Goal: Task Accomplishment & Management: Manage account settings

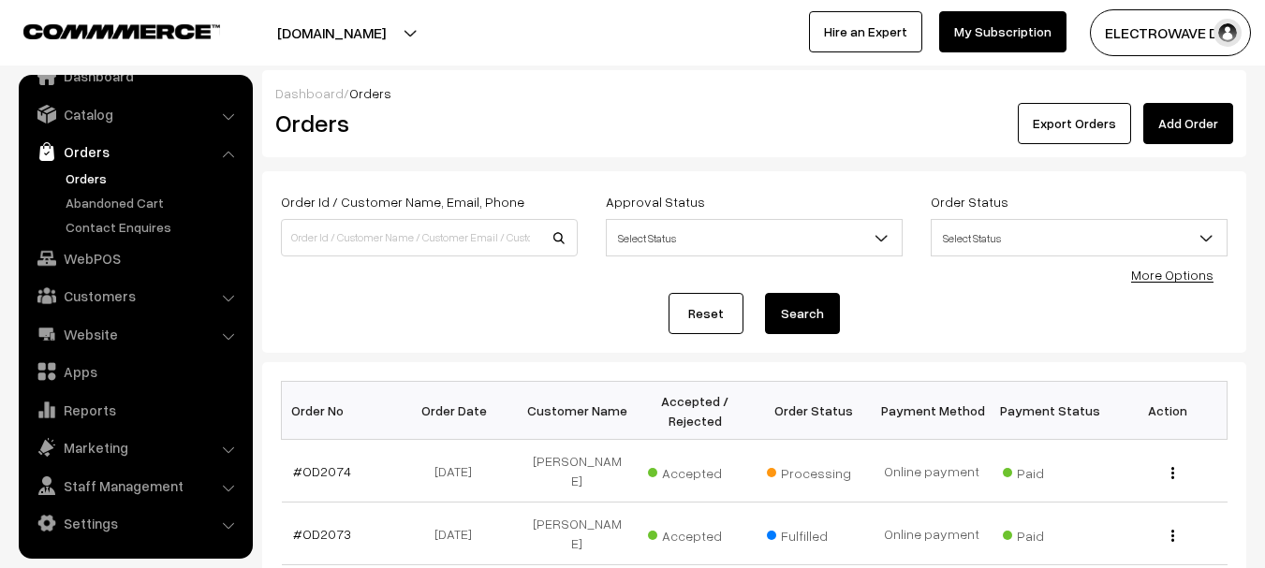
drag, startPoint x: 341, startPoint y: 31, endPoint x: 340, endPoint y: 59, distance: 28.1
click at [341, 34] on button "[DOMAIN_NAME]" at bounding box center [332, 32] width 240 height 47
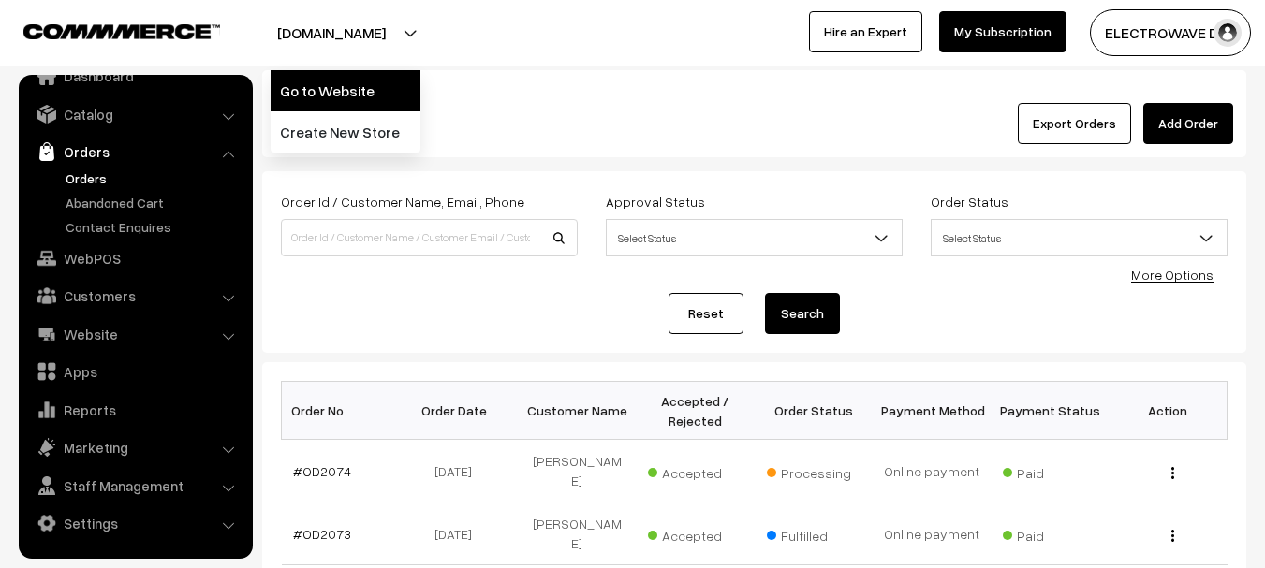
click at [341, 84] on link "Go to Website" at bounding box center [346, 90] width 150 height 41
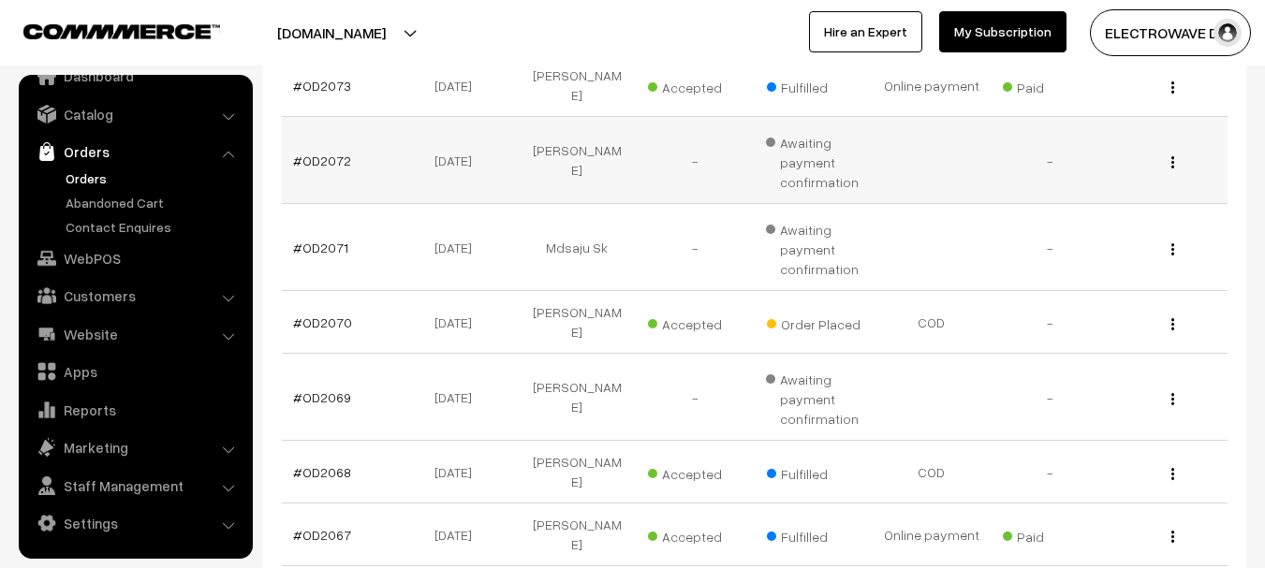
scroll to position [468, 0]
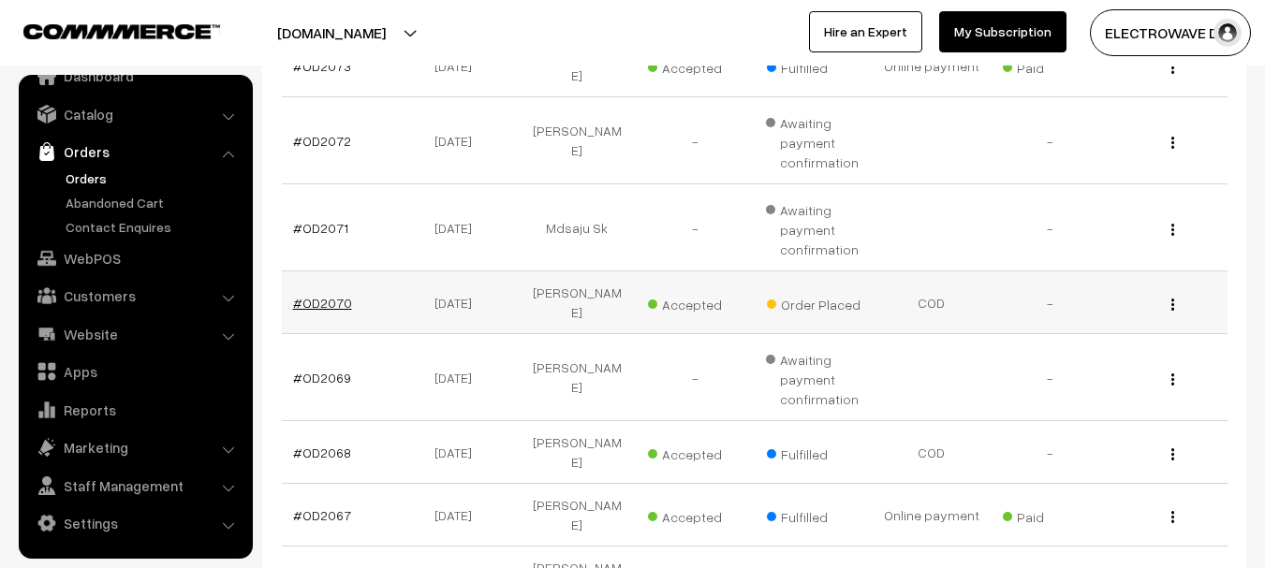
click at [300, 295] on link "#OD2070" at bounding box center [322, 303] width 59 height 16
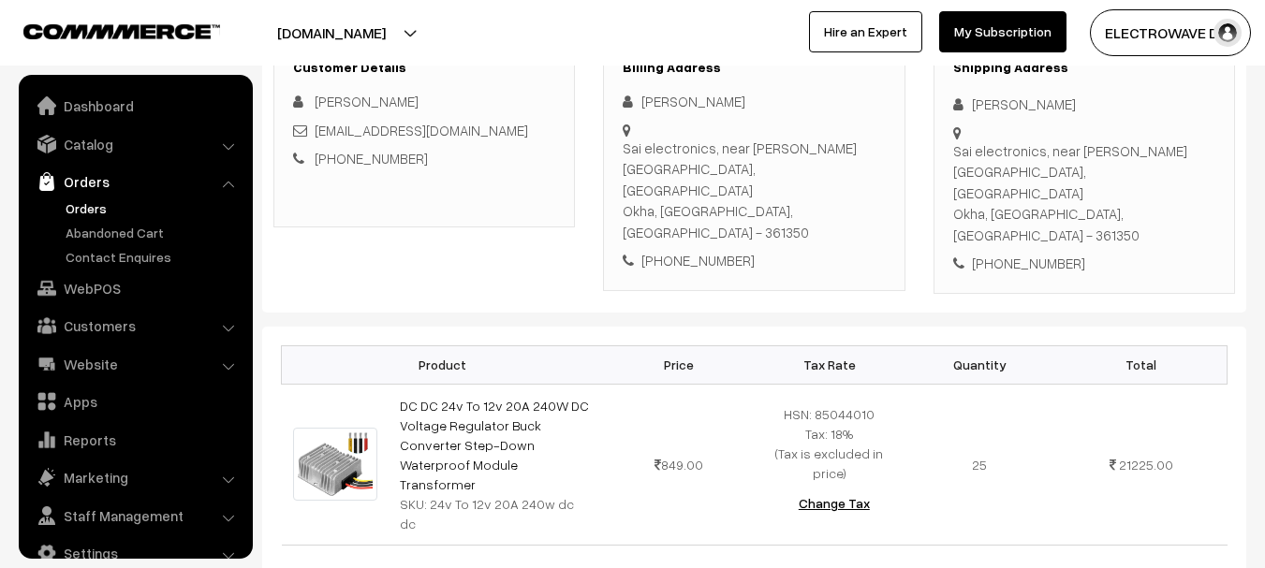
scroll to position [30, 0]
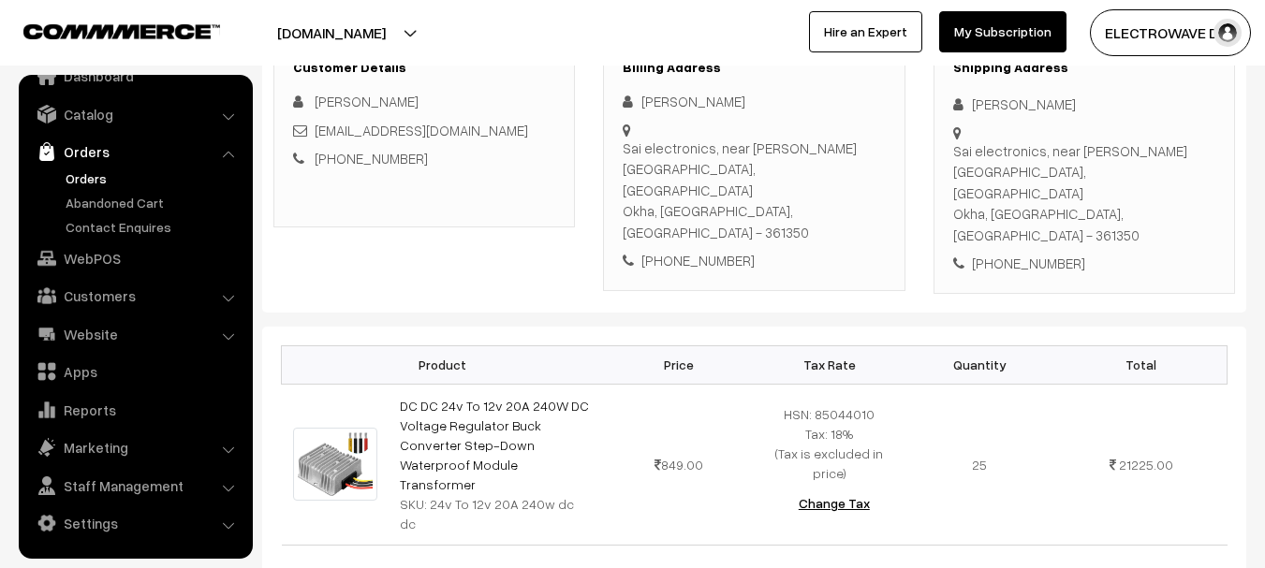
click at [1016, 253] on div "+91 9409665430" at bounding box center [1084, 264] width 262 height 22
copy div "9409665430"
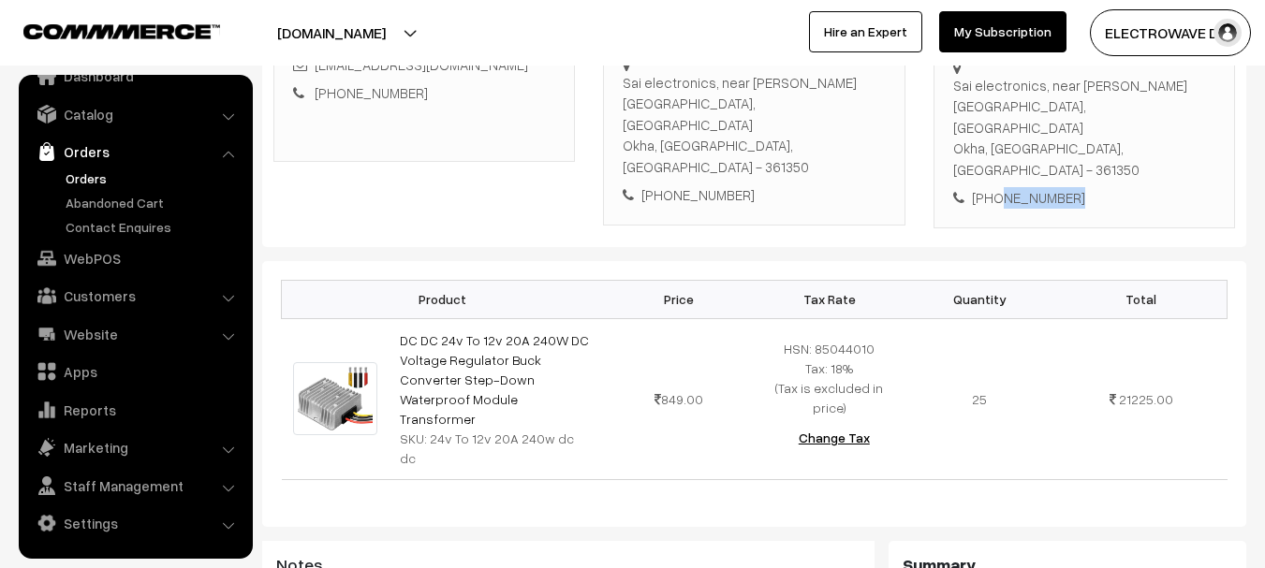
scroll to position [468, 0]
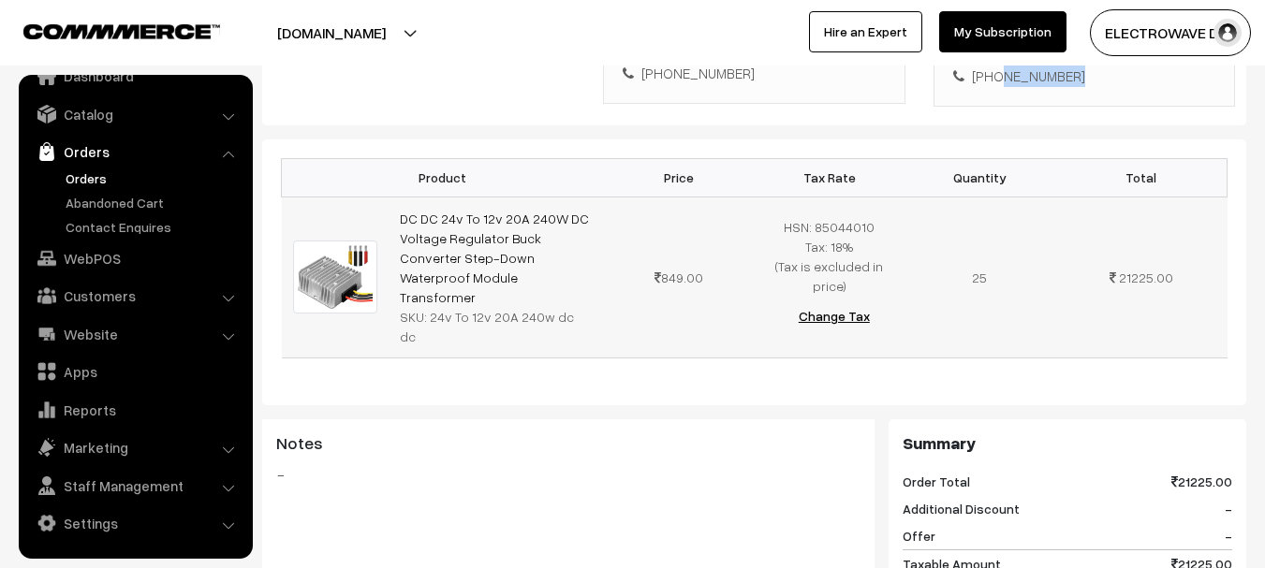
drag, startPoint x: 424, startPoint y: 270, endPoint x: 610, endPoint y: 269, distance: 185.4
click at [610, 269] on tr "DC DC 24v To 12v 20A 240W DC Voltage Regulator Buck Converter Step-Down Waterpr…" at bounding box center [755, 277] width 946 height 161
click at [436, 307] on div "SKU: 24v To 12v 20A 240w dc dc" at bounding box center [496, 326] width 193 height 39
copy tr "24v To 12v 20A 240w dc dc"
drag, startPoint x: 428, startPoint y: 272, endPoint x: 620, endPoint y: 271, distance: 192.0
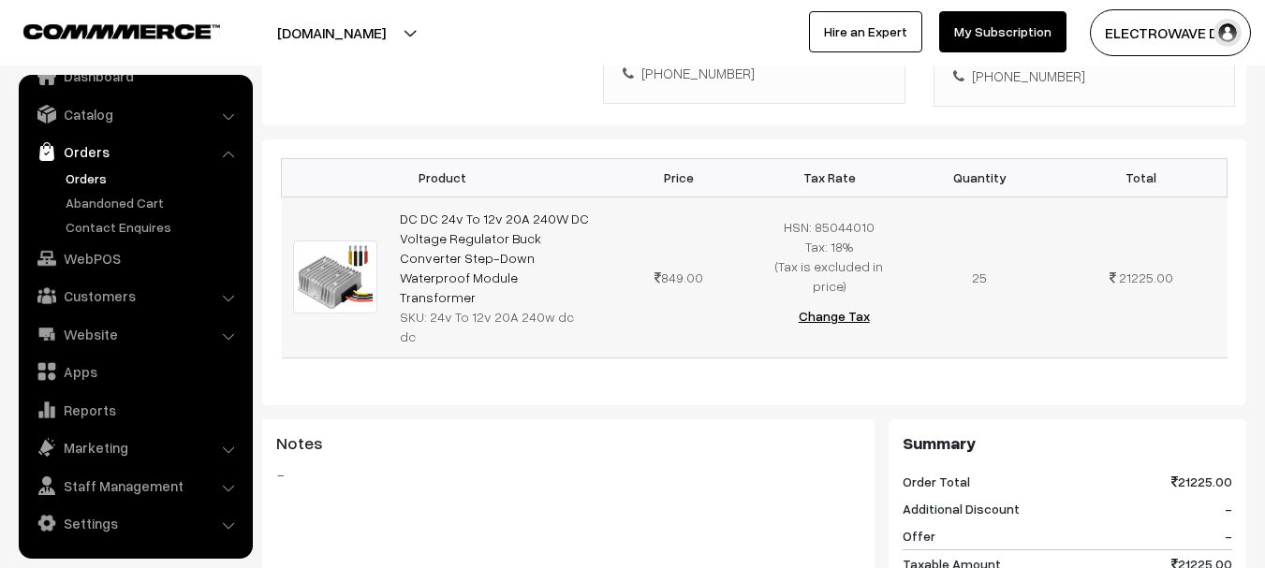
click at [620, 271] on tr "DC DC 24v To 12v 20A 240W DC Voltage Regulator Buck Converter Step-Down Waterpr…" at bounding box center [755, 277] width 946 height 161
click at [88, 176] on link "Orders" at bounding box center [153, 179] width 185 height 20
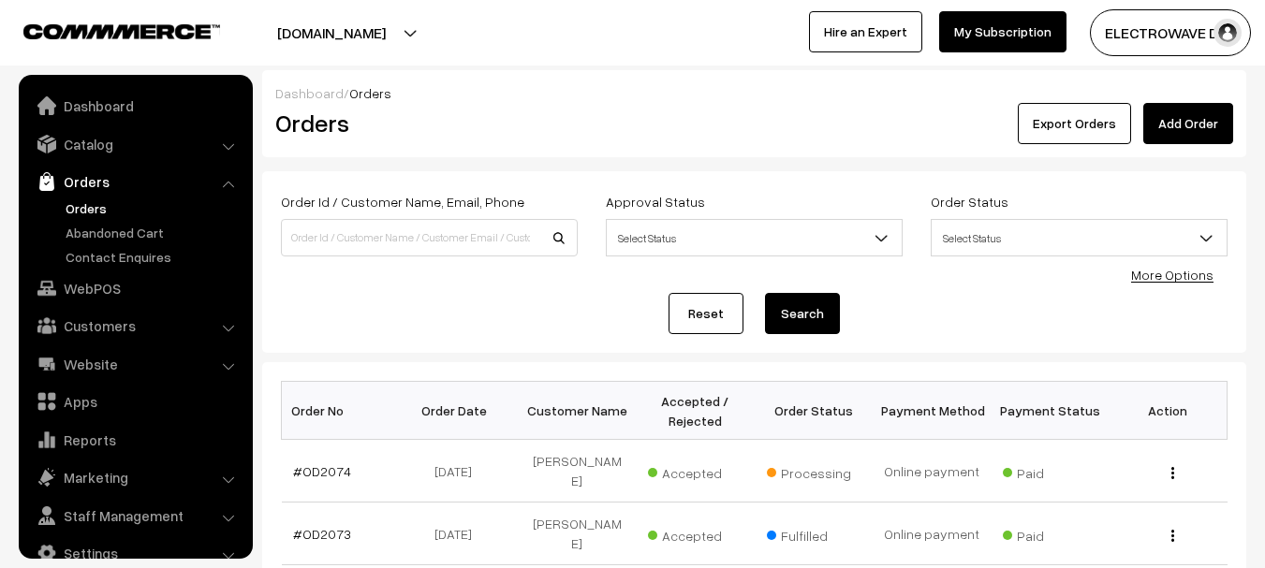
click at [439, 227] on input at bounding box center [429, 237] width 297 height 37
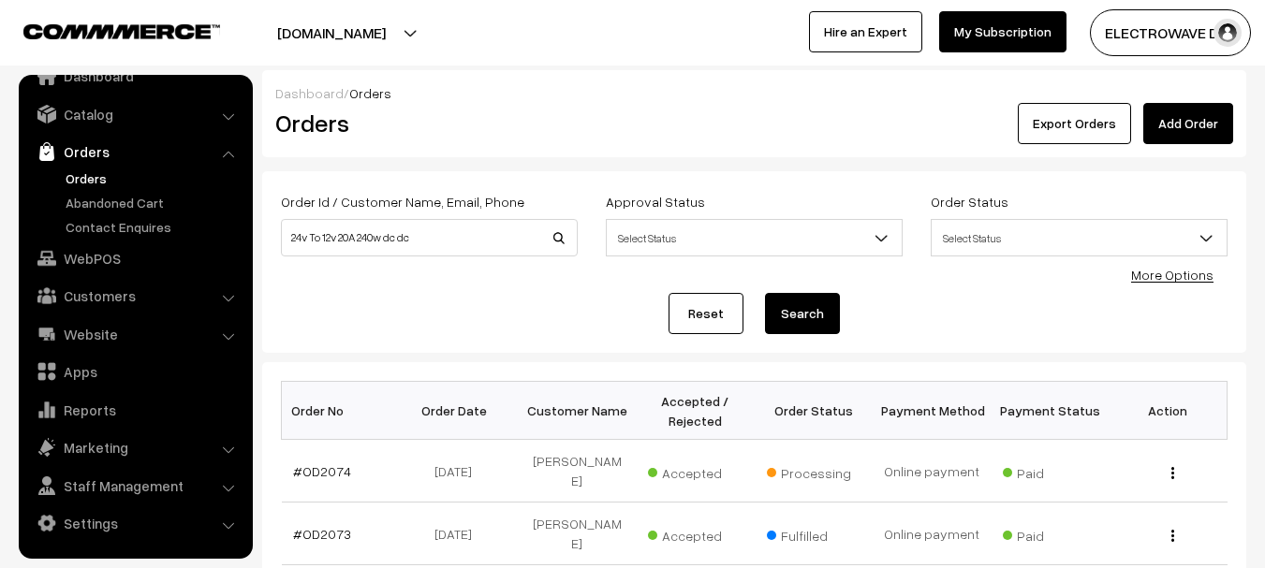
type input "24v To 12v 20A 240w dc dc"
click at [765, 293] on button "Search" at bounding box center [802, 313] width 75 height 41
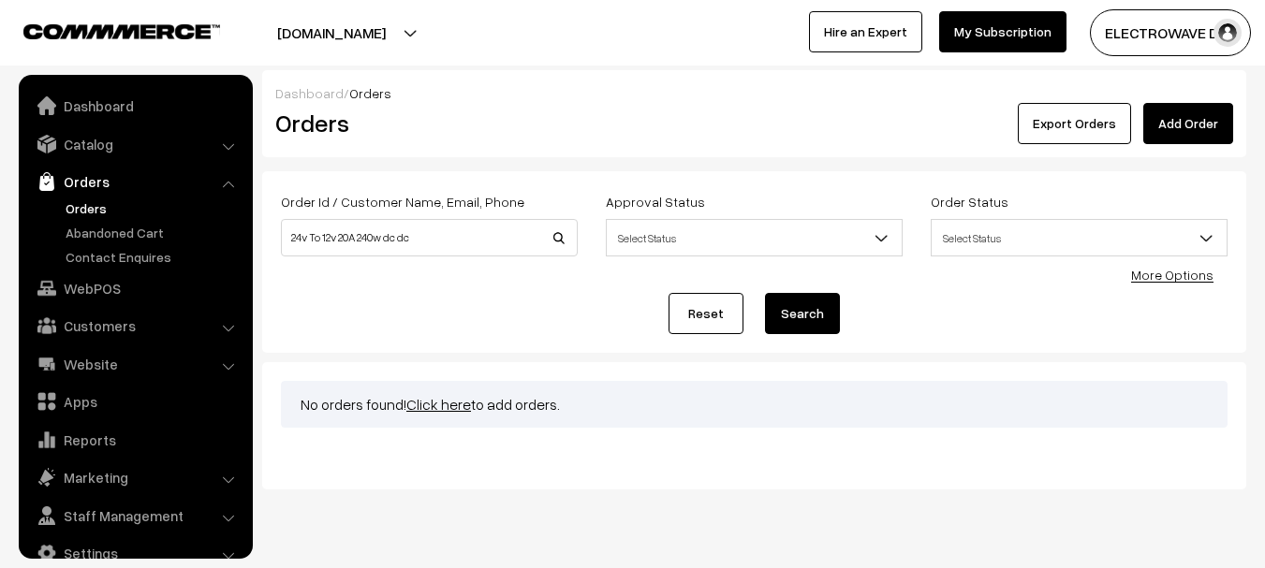
scroll to position [30, 0]
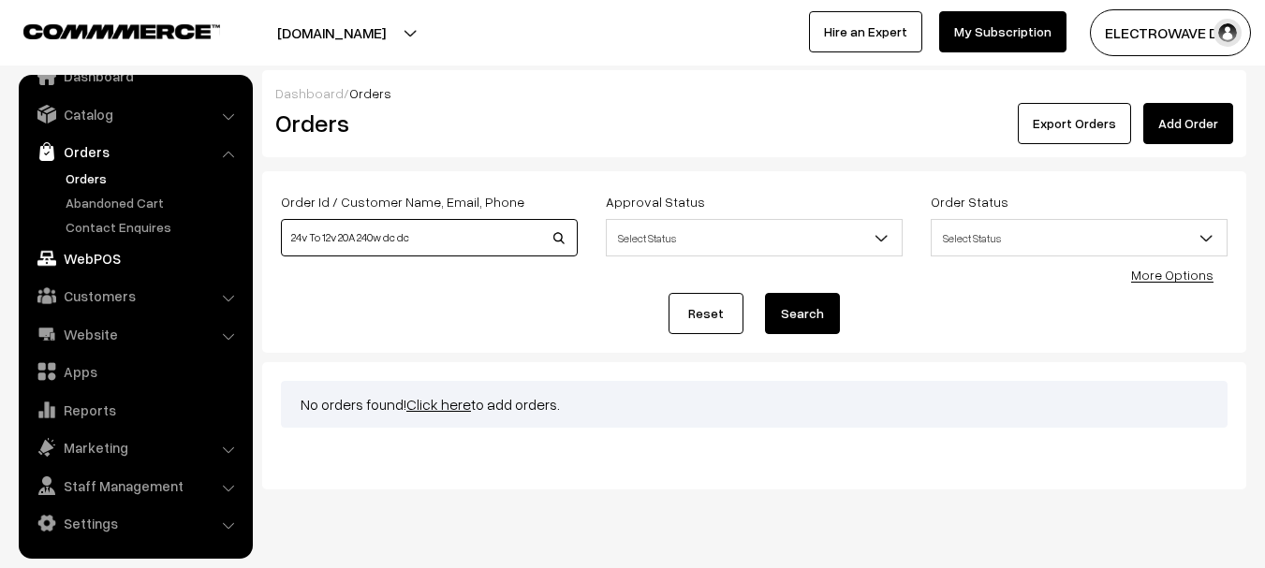
drag, startPoint x: 308, startPoint y: 240, endPoint x: 163, endPoint y: 243, distance: 145.2
click at [163, 243] on body "Thank you for showing interest. Our team will call you shortly. Close dhruvpro.…" at bounding box center [632, 305] width 1265 height 611
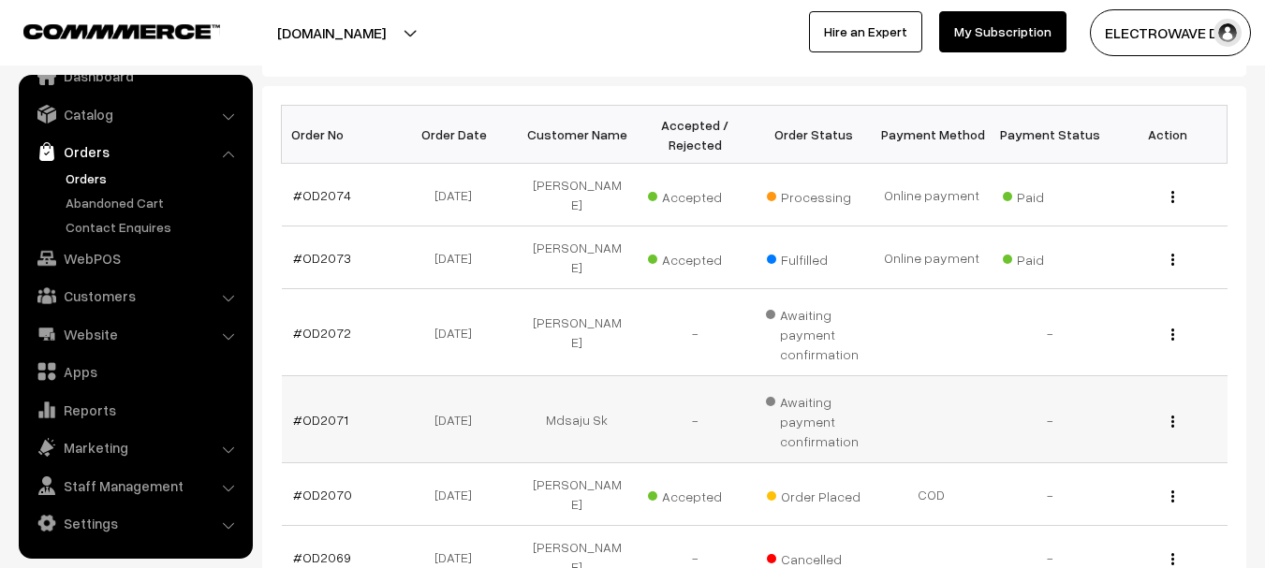
scroll to position [281, 0]
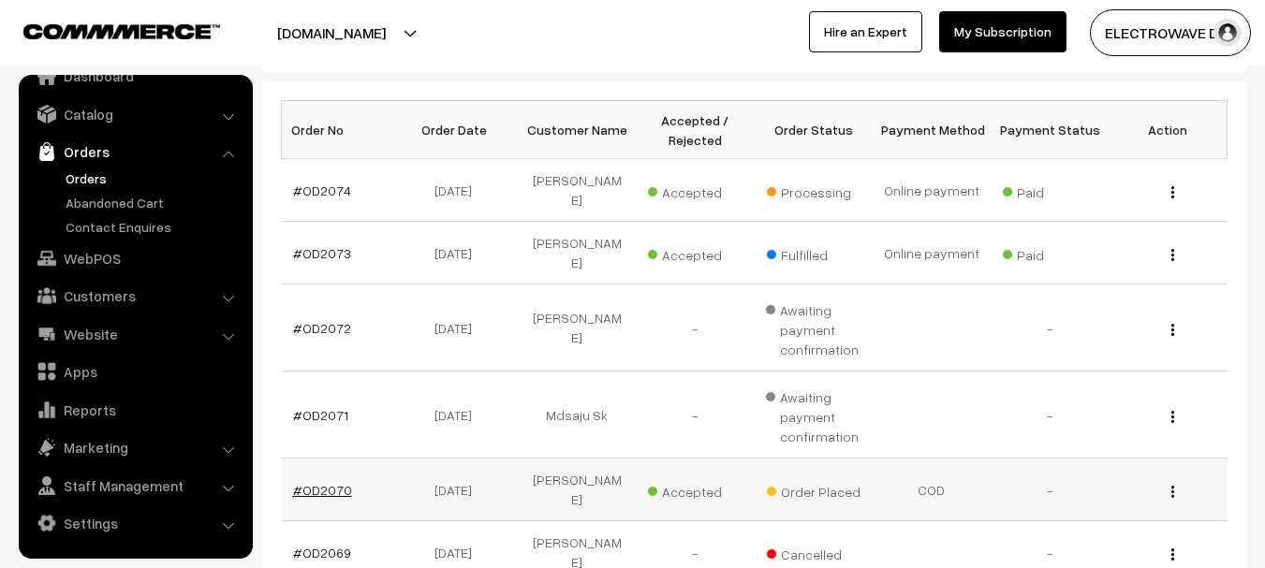
click at [330, 482] on link "#OD2070" at bounding box center [322, 490] width 59 height 16
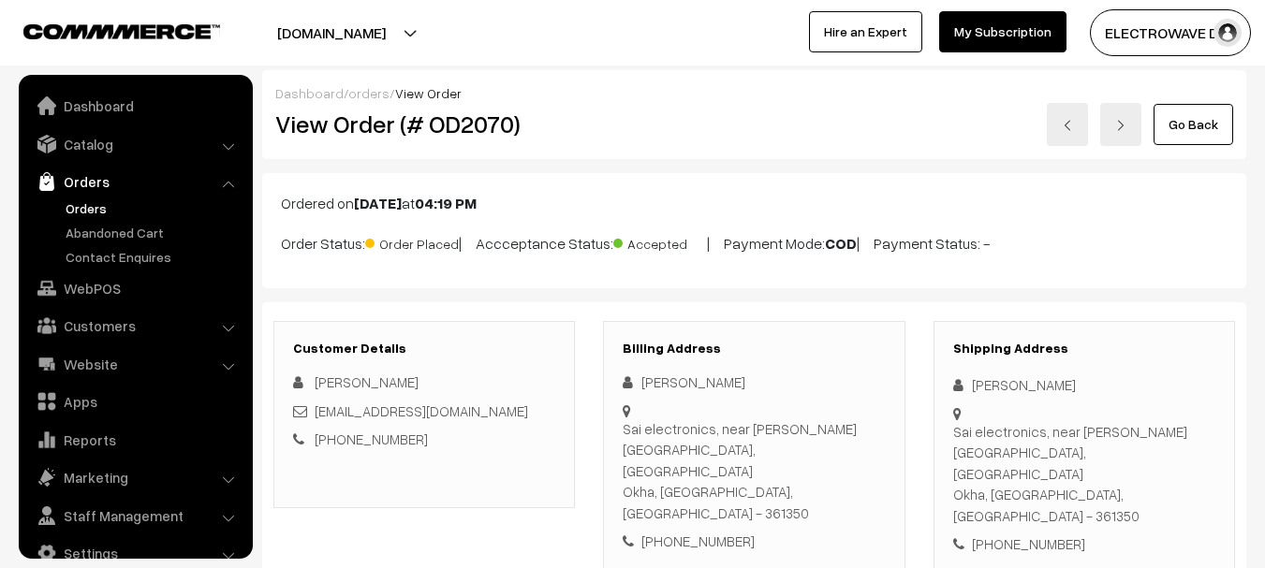
click at [447, 134] on h2 "View Order (# OD2070)" at bounding box center [425, 124] width 301 height 29
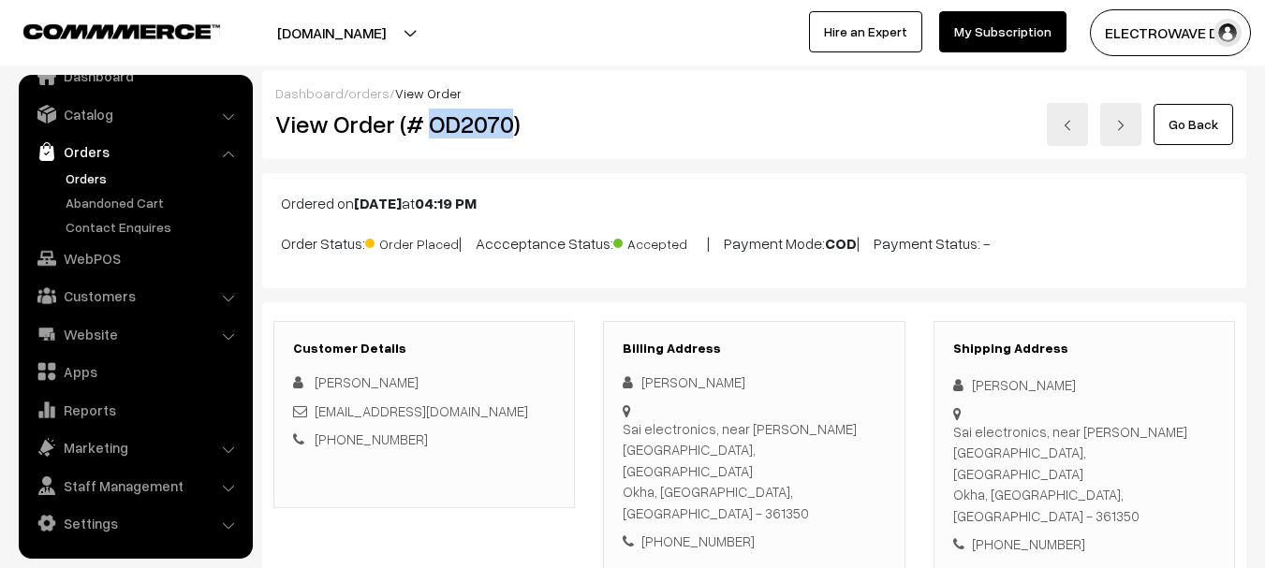
drag, startPoint x: 0, startPoint y: 0, endPoint x: 449, endPoint y: 134, distance: 468.1
click at [449, 134] on h2 "View Order (# OD2070)" at bounding box center [425, 124] width 301 height 29
copy h2 "OD2070"
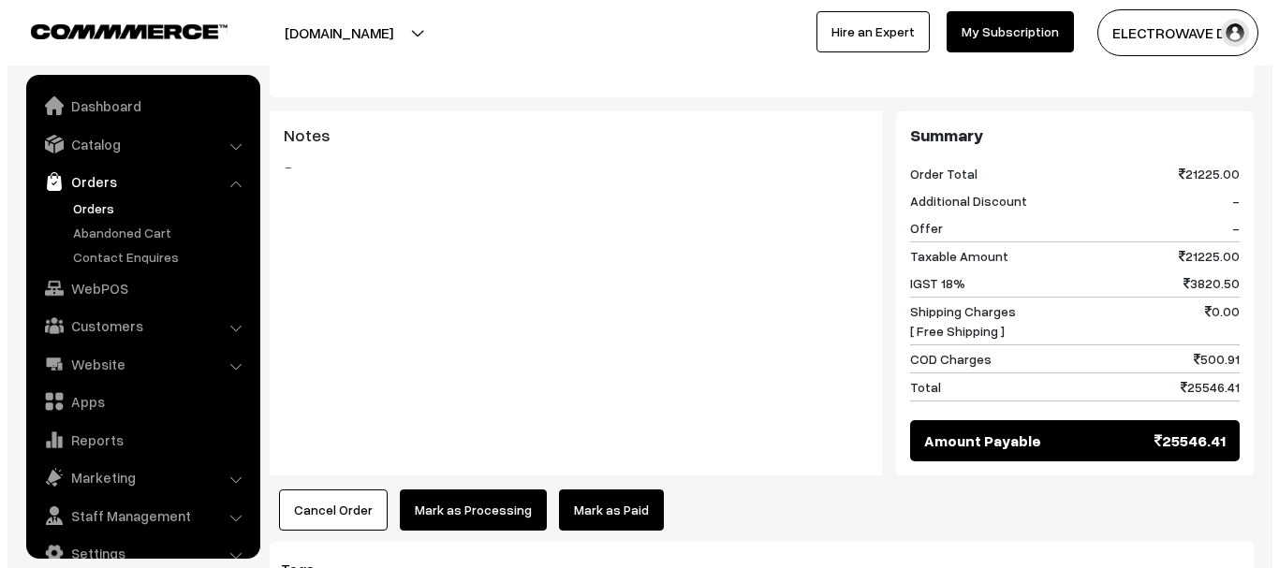
scroll to position [946, 0]
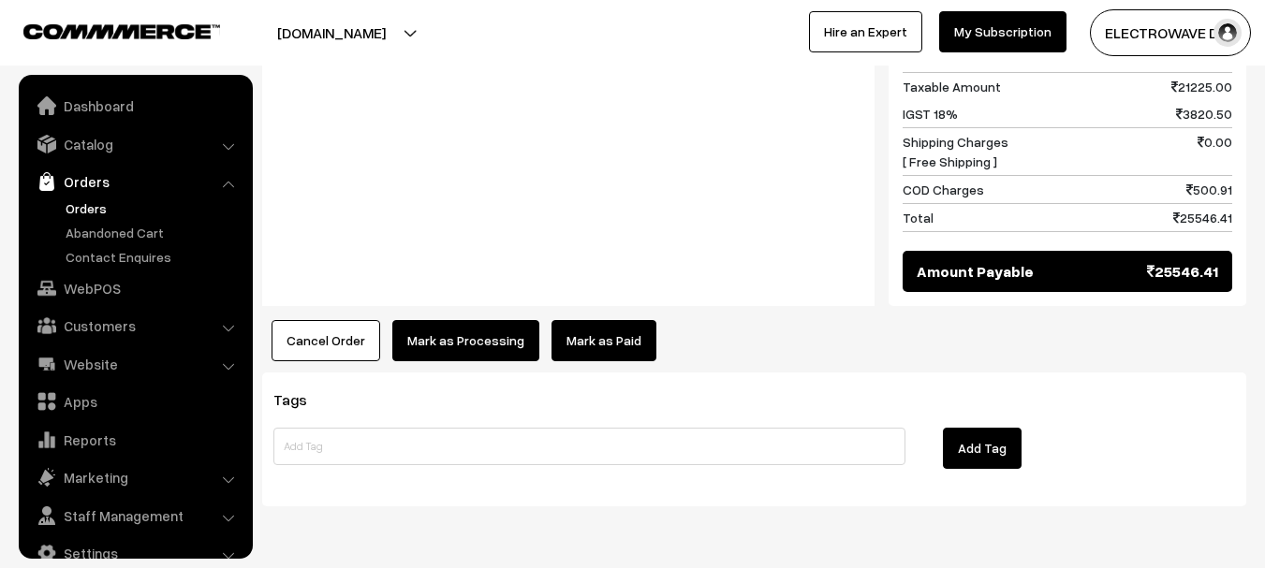
click at [446, 320] on button "Mark as Processing" at bounding box center [465, 340] width 147 height 41
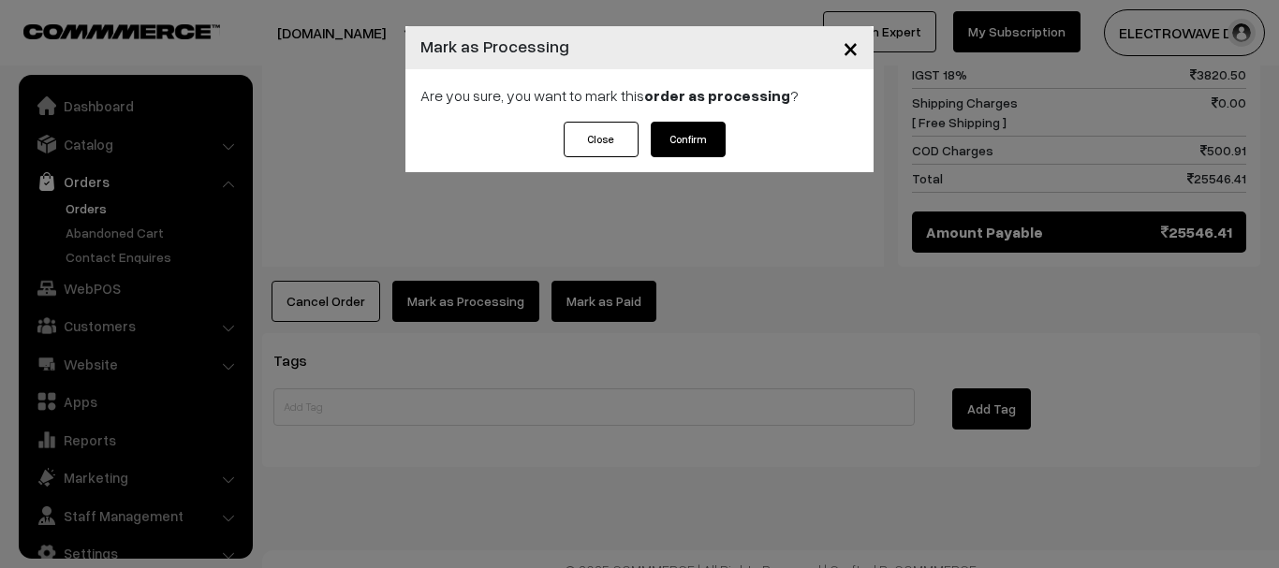
click at [681, 137] on button "Confirm" at bounding box center [688, 140] width 75 height 36
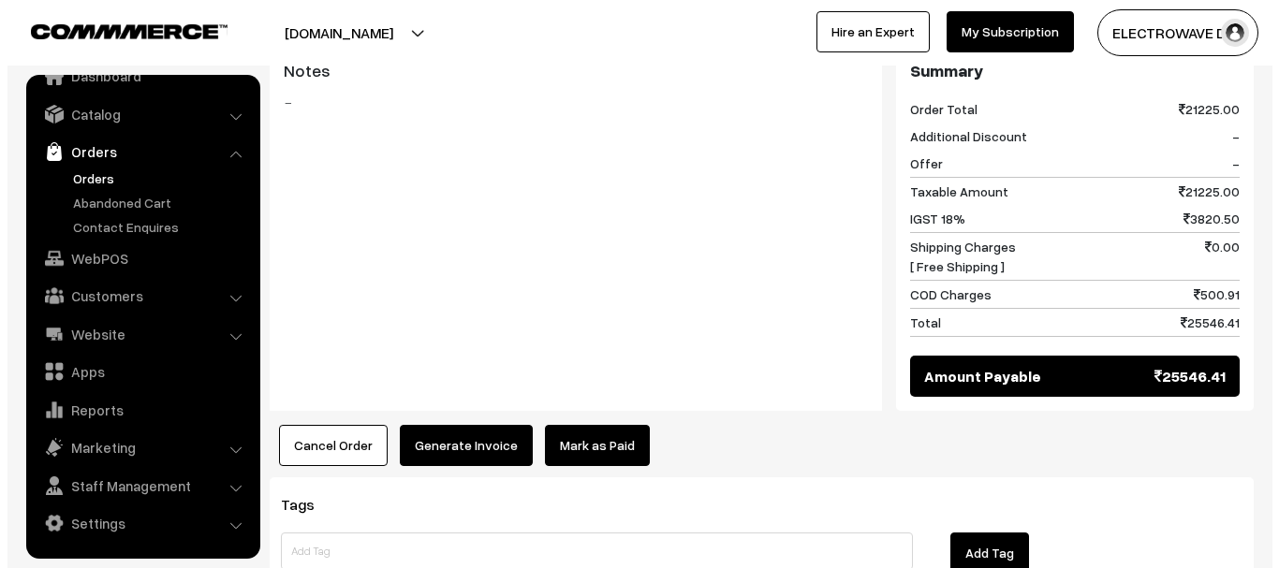
scroll to position [843, 0]
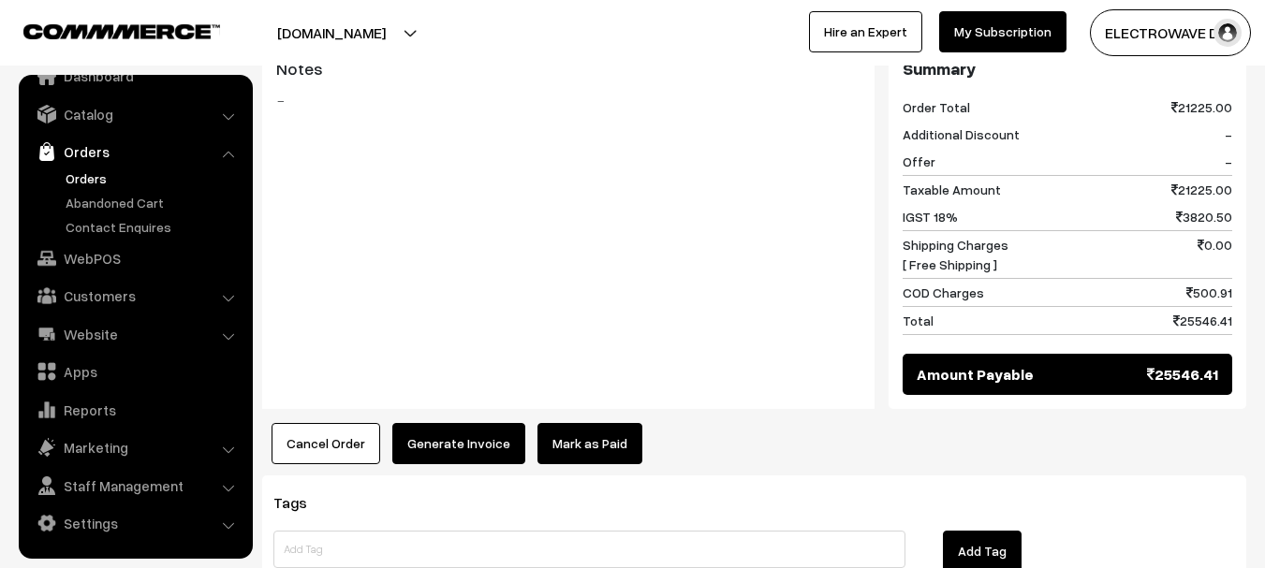
click at [468, 423] on button "Generate Invoice" at bounding box center [458, 443] width 133 height 41
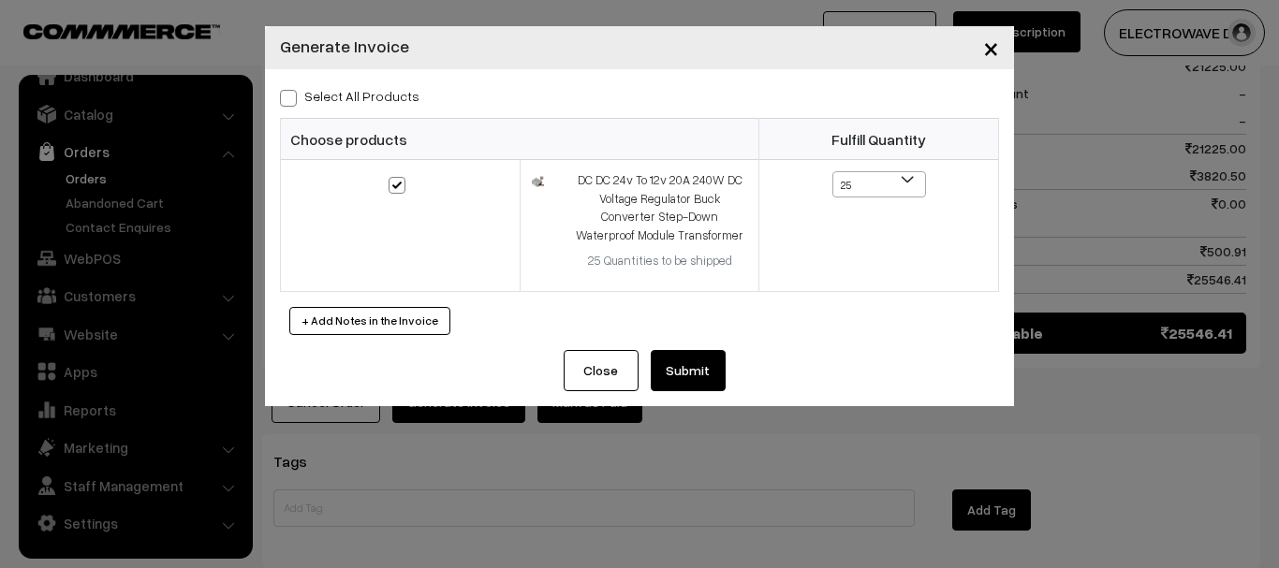
click at [697, 368] on button "Submit" at bounding box center [688, 370] width 75 height 41
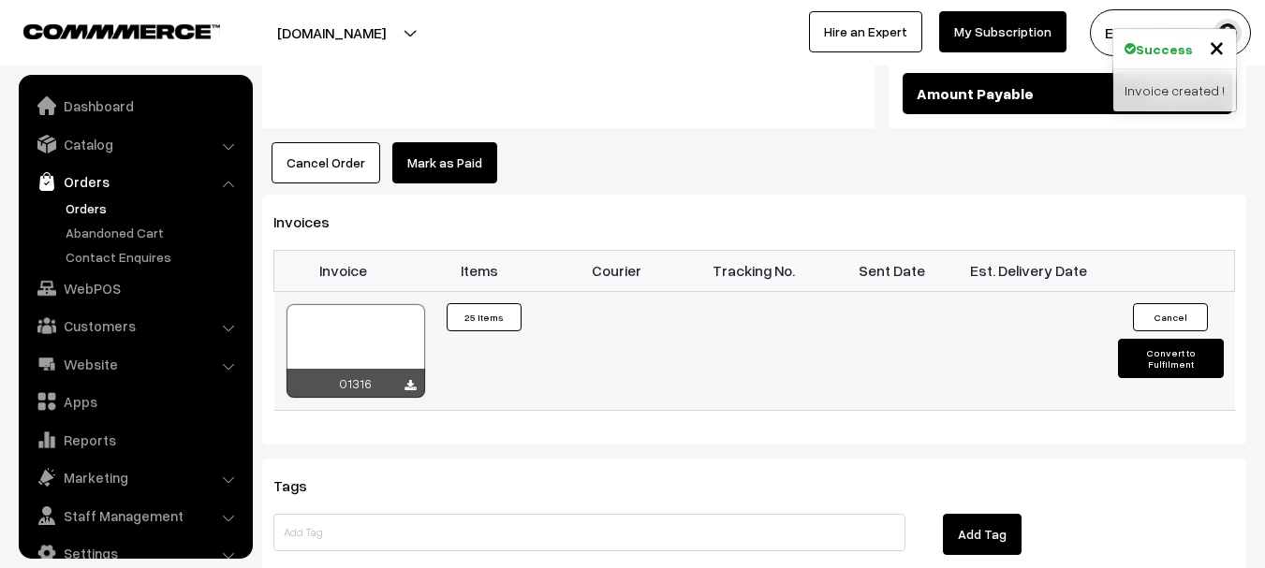
scroll to position [30, 0]
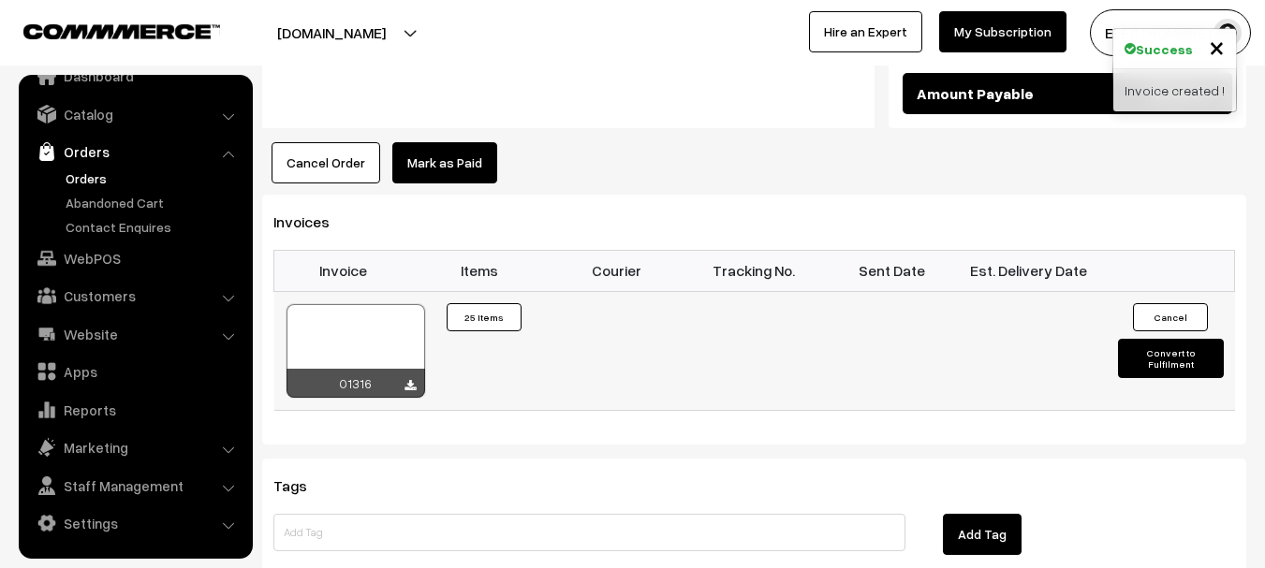
click at [369, 304] on div at bounding box center [356, 351] width 139 height 94
click at [56, 177] on ul "Orders" at bounding box center [135, 203] width 225 height 68
click at [73, 185] on link "Orders" at bounding box center [153, 179] width 185 height 20
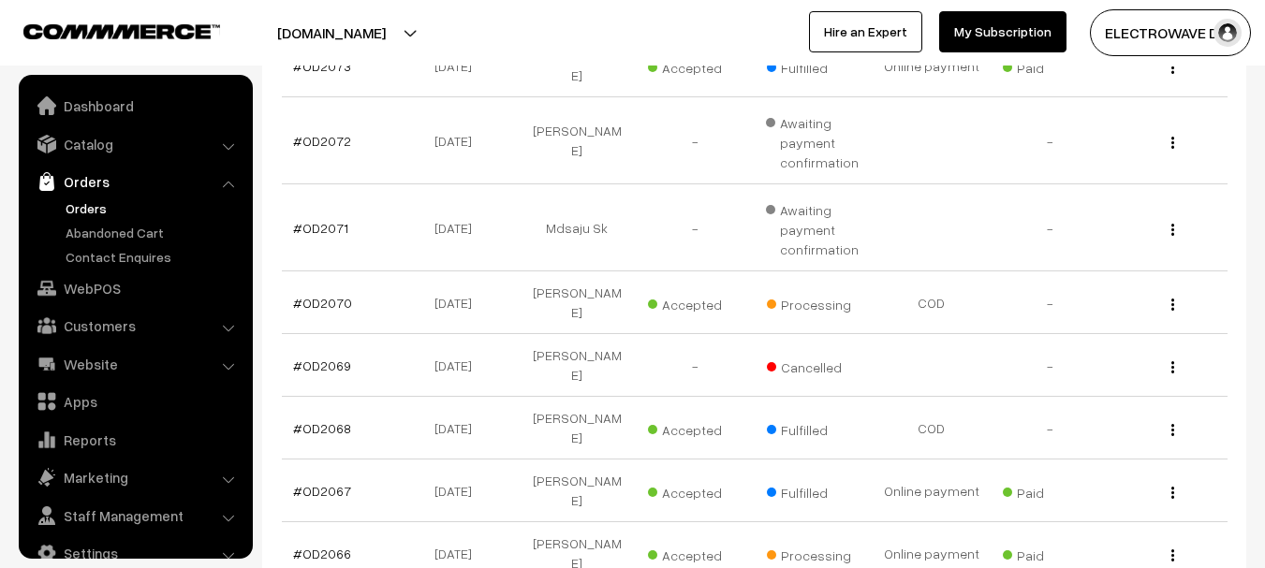
scroll to position [30, 0]
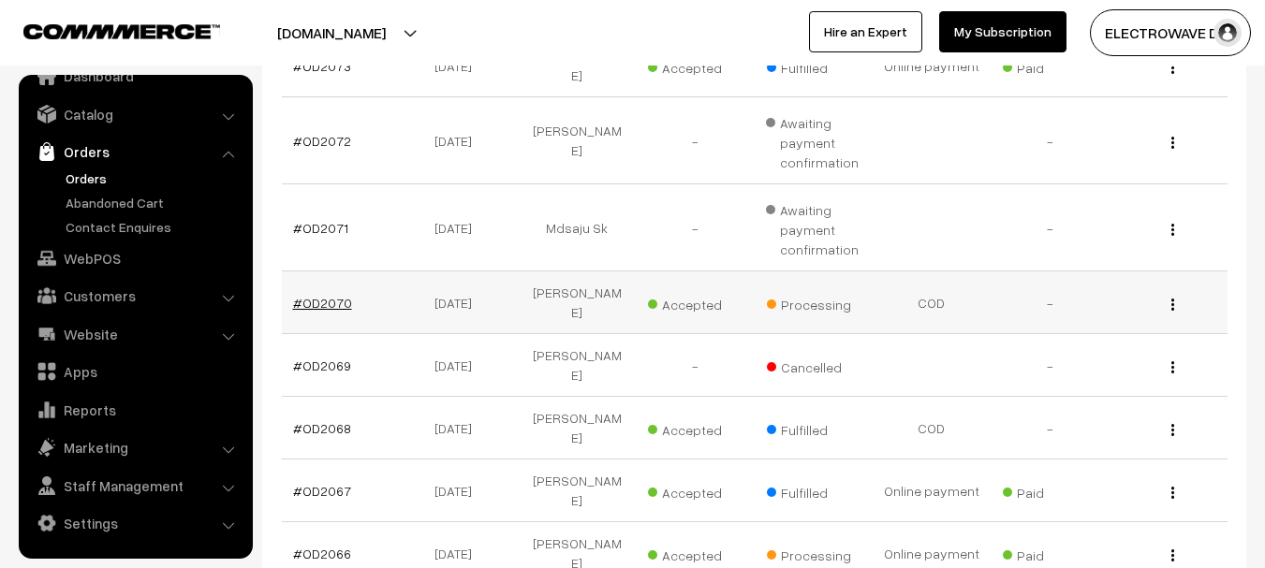
click at [341, 295] on link "#OD2070" at bounding box center [322, 303] width 59 height 16
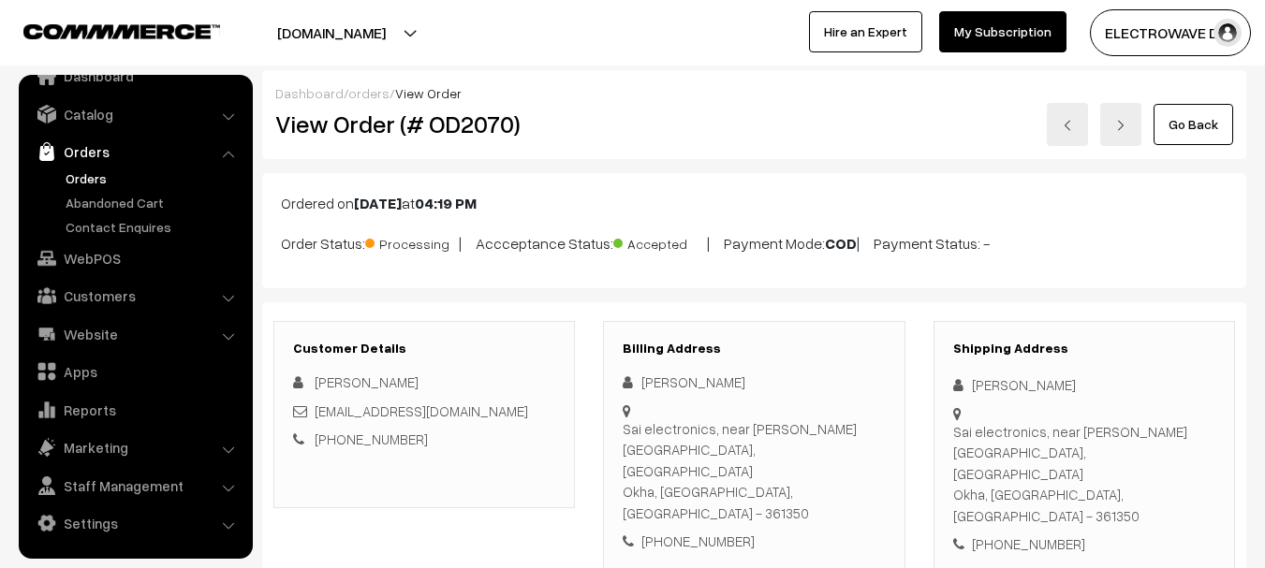
click at [81, 171] on link "Orders" at bounding box center [153, 179] width 185 height 20
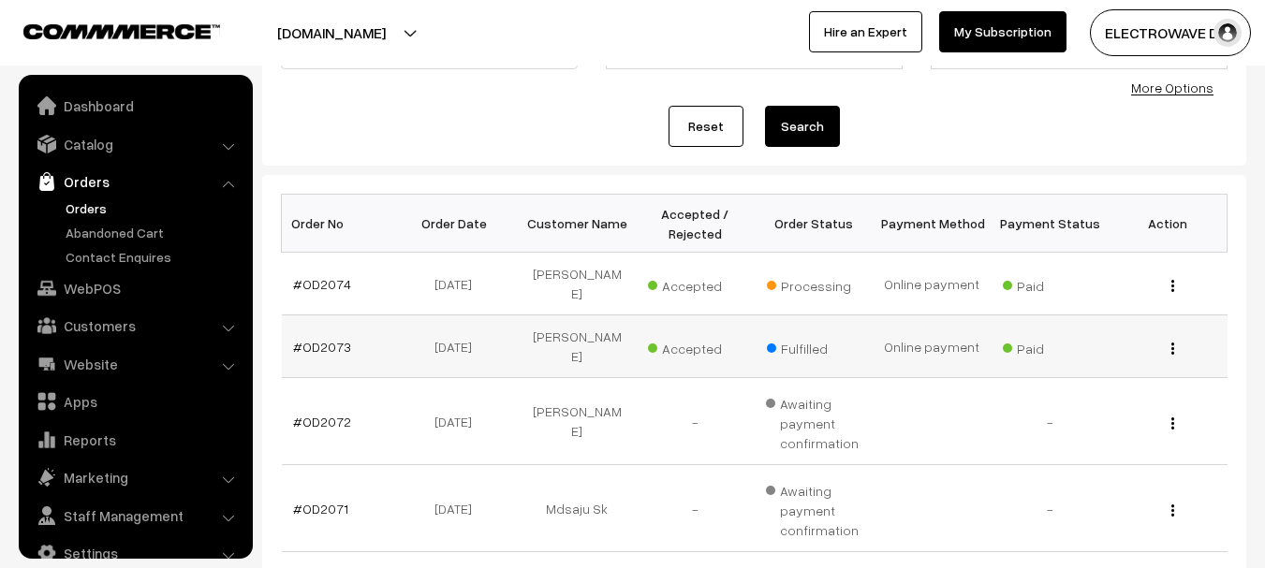
scroll to position [30, 0]
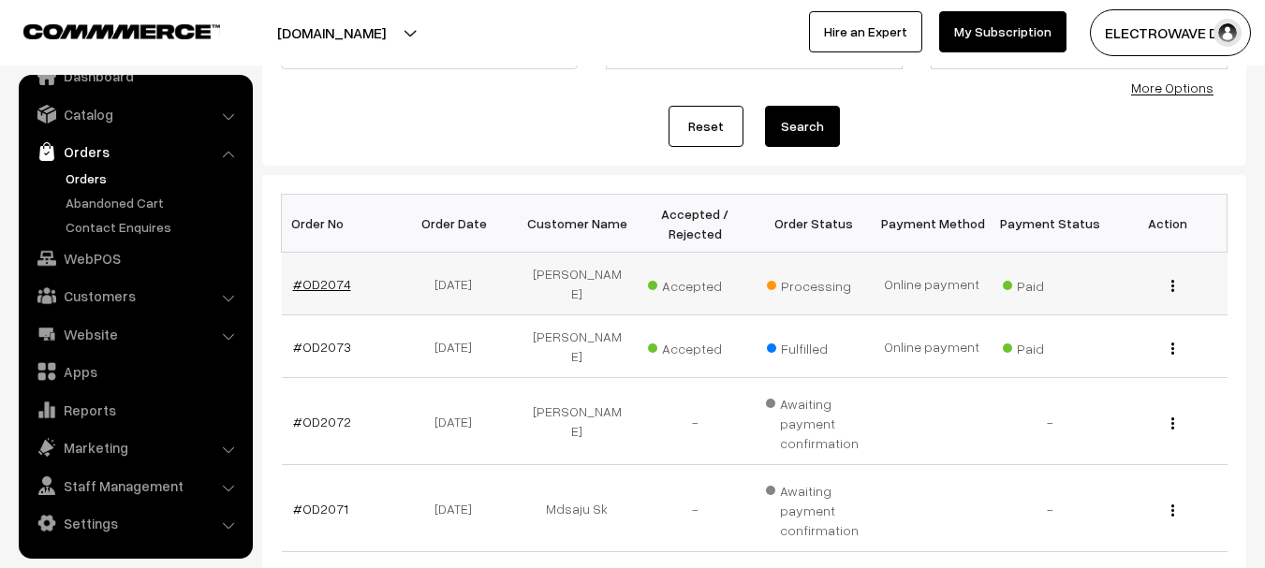
click at [320, 283] on link "#OD2074" at bounding box center [322, 284] width 58 height 16
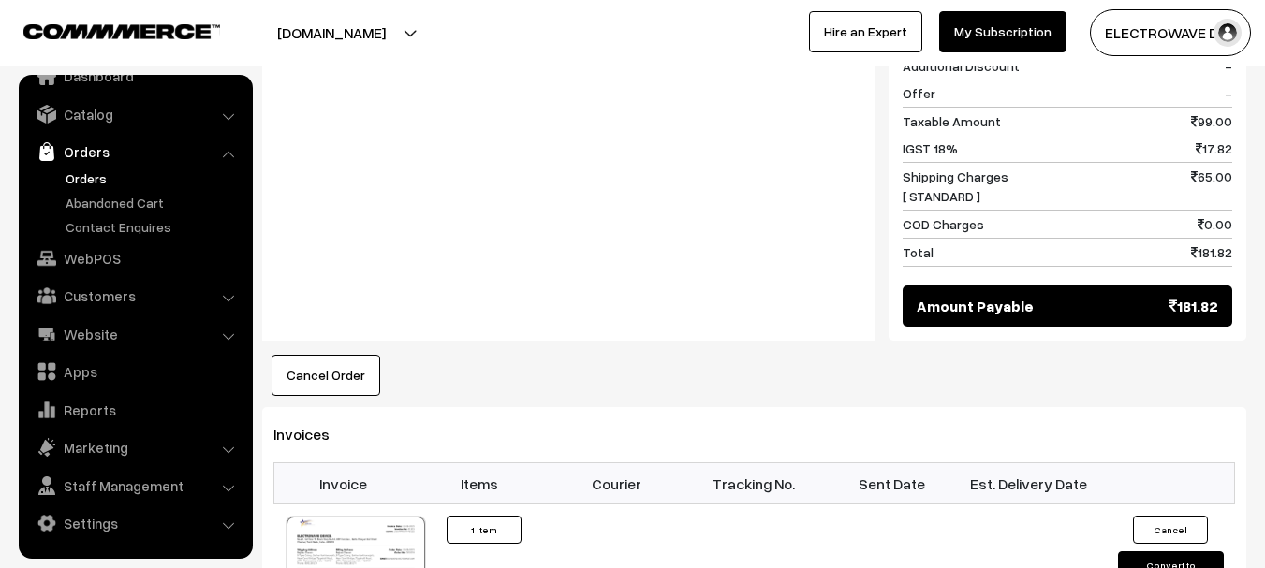
scroll to position [1030, 0]
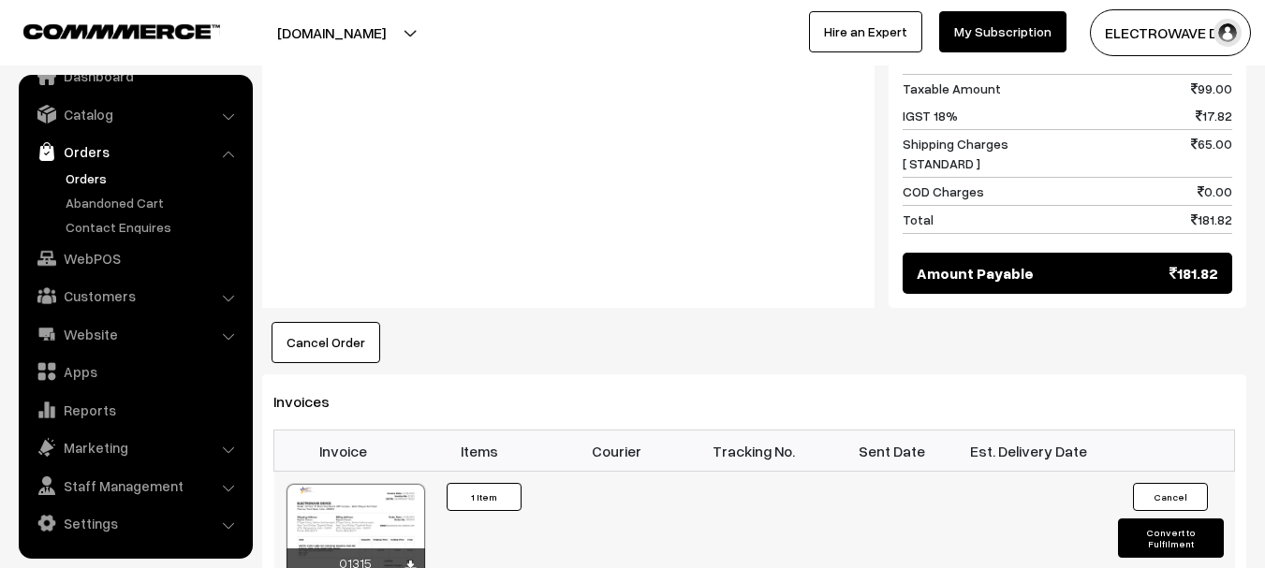
click at [1150, 519] on button "Convert to Fulfilment" at bounding box center [1171, 538] width 106 height 39
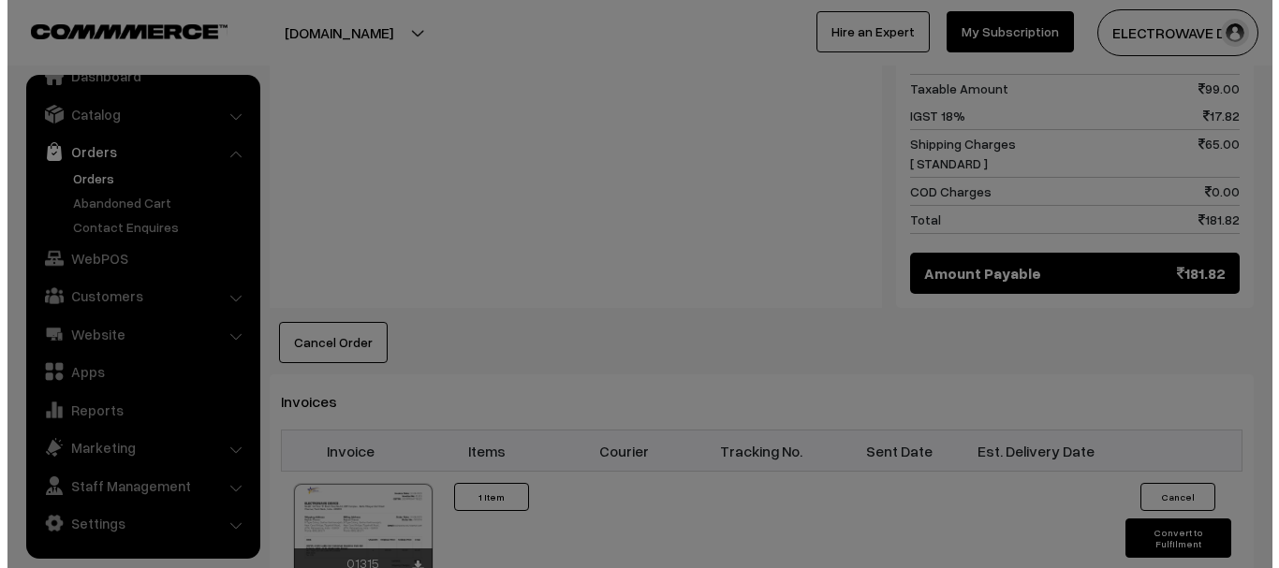
scroll to position [1032, 0]
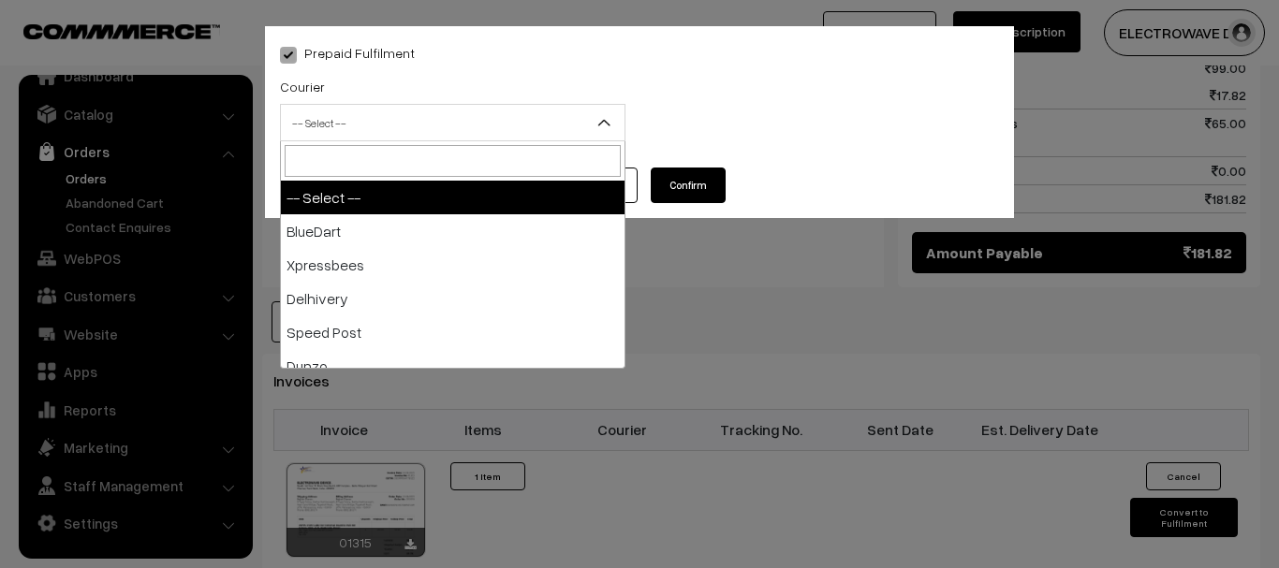
click at [381, 126] on span "-- Select --" at bounding box center [453, 123] width 344 height 33
type input "PO"
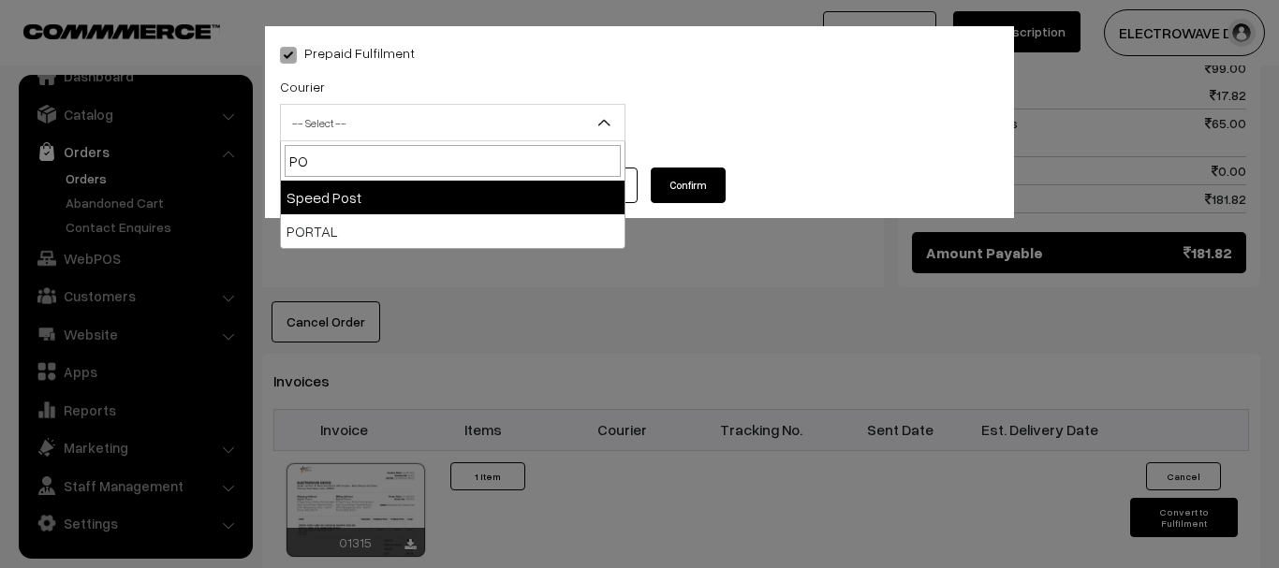
select select "5"
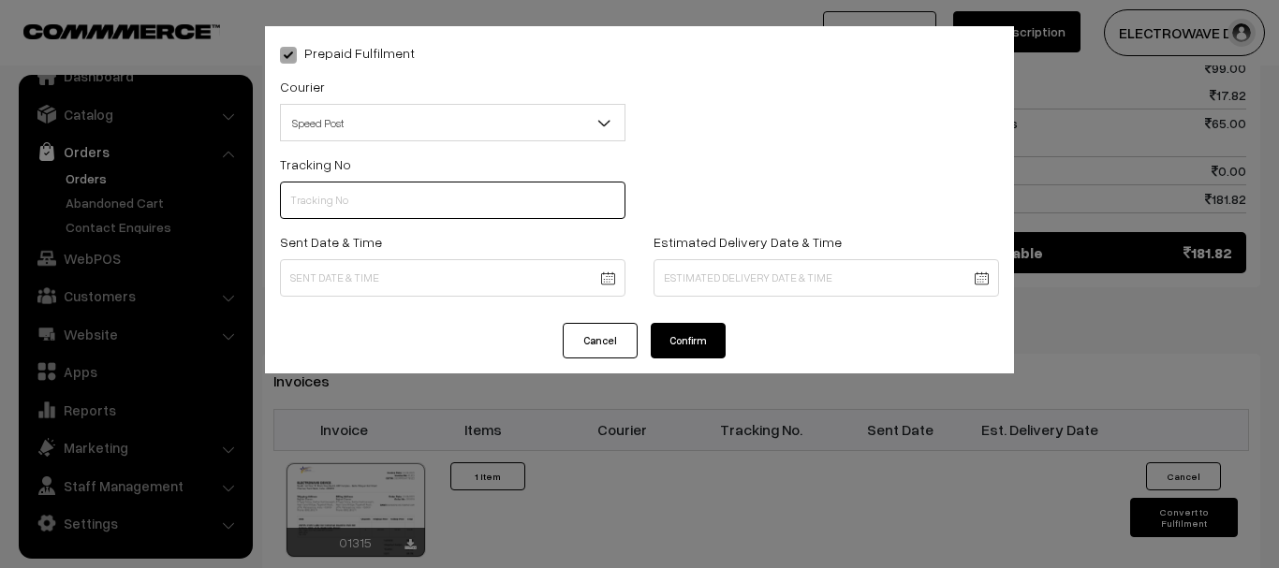
click at [420, 193] on input "text" at bounding box center [453, 200] width 346 height 37
type input "ct239206575in"
click at [609, 282] on body "Thank you for showing interest. Our team will call you shortly. Close dhruvpro.…" at bounding box center [639, 23] width 1279 height 2111
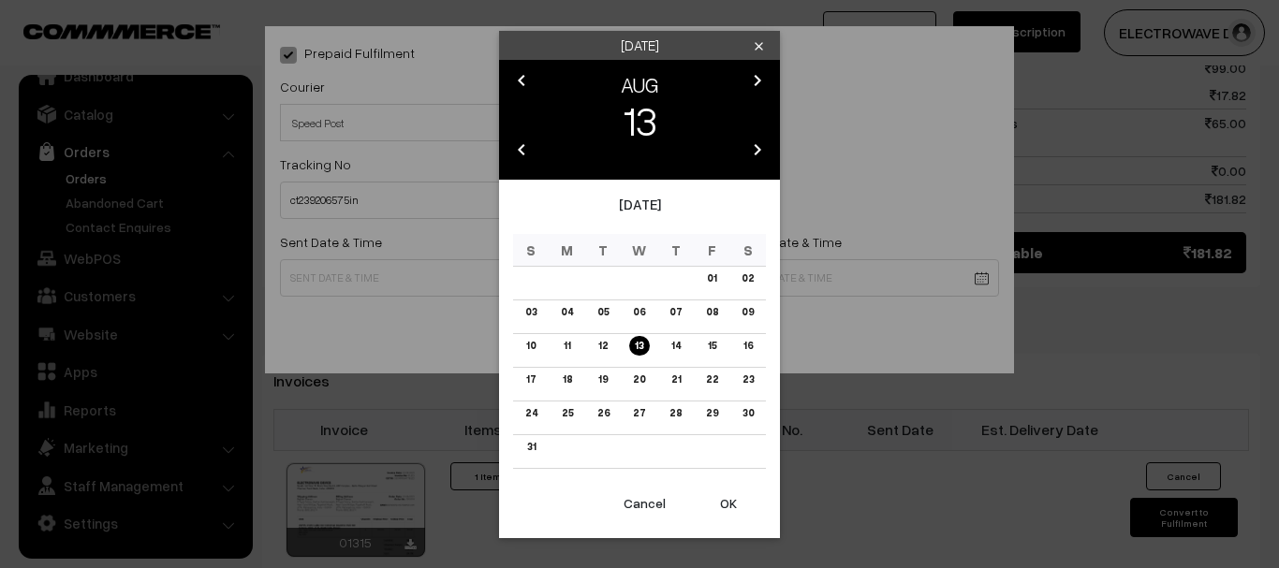
click at [728, 520] on button "OK" at bounding box center [728, 503] width 75 height 41
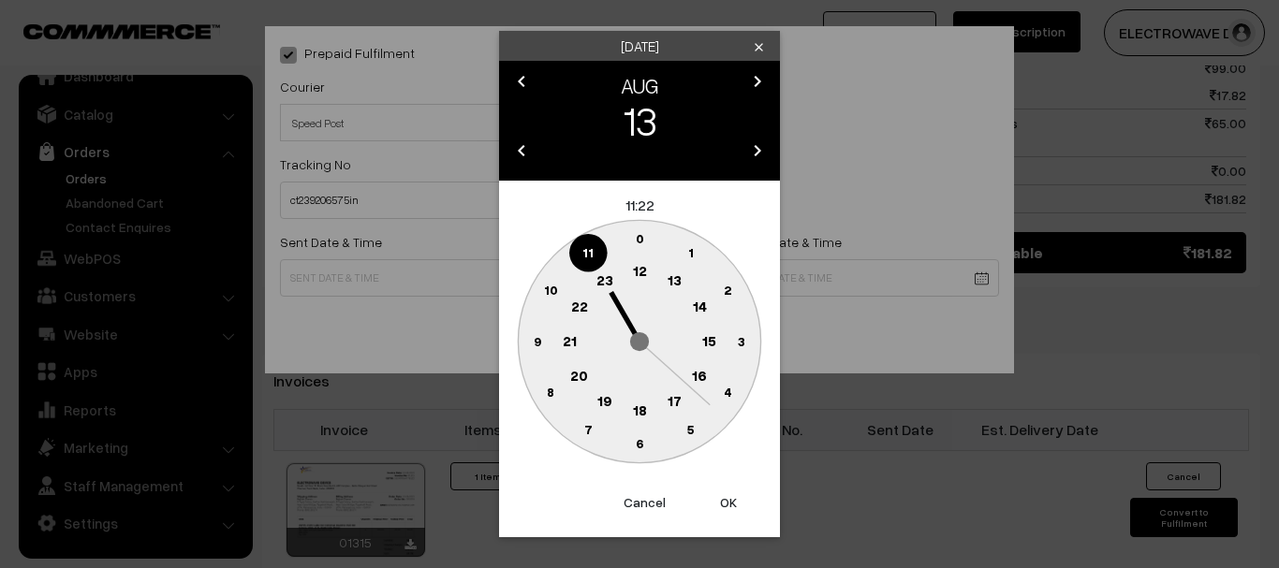
click at [730, 512] on button "OK" at bounding box center [728, 502] width 75 height 41
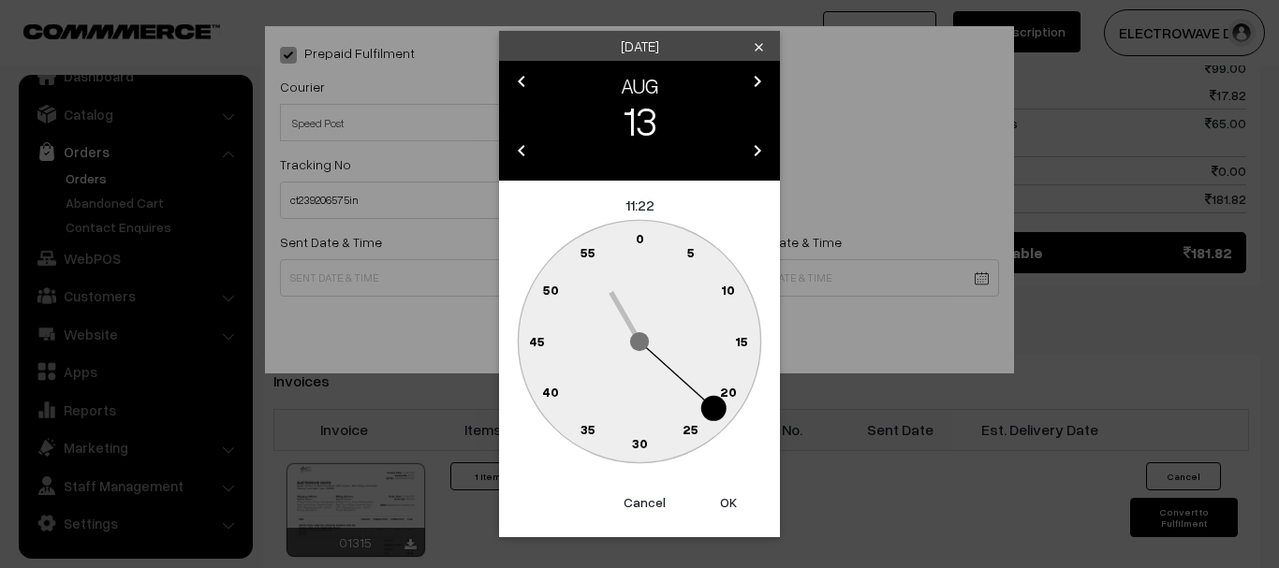
click at [730, 512] on button "OK" at bounding box center [728, 502] width 75 height 41
type input "13-08-2025 11:22"
drag, startPoint x: 730, startPoint y: 512, endPoint x: 730, endPoint y: 451, distance: 60.9
click at [730, 508] on div "Prepaid Fulfilment Courier -- Select -- BlueDart Xpressbees Delhivery Speed Pos…" at bounding box center [639, 284] width 1279 height 568
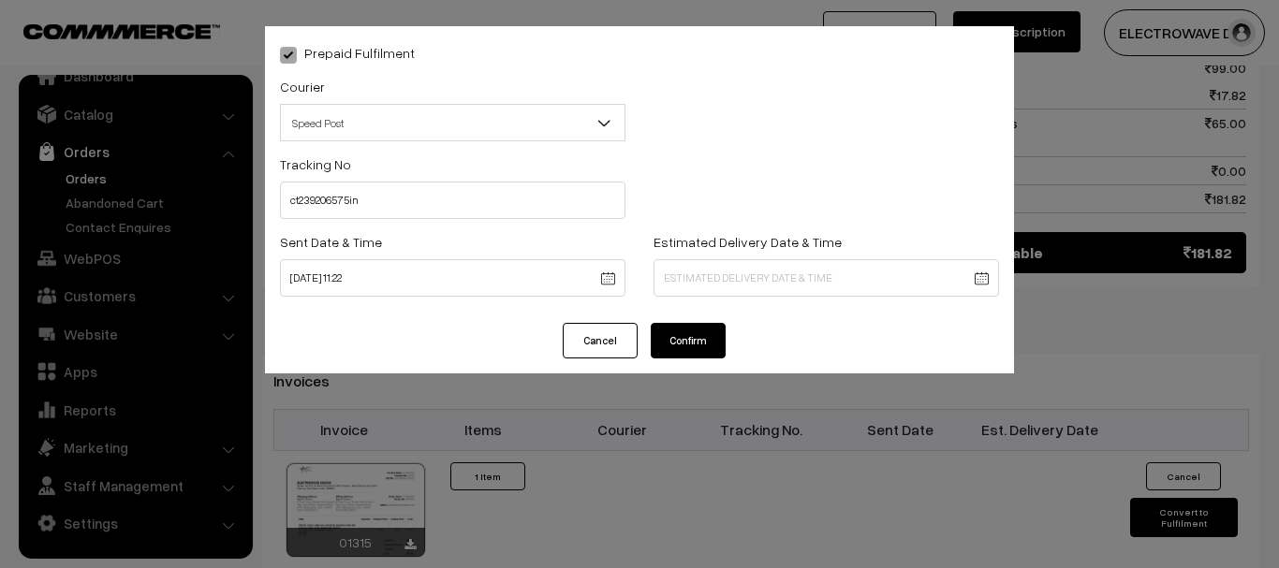
click at [745, 278] on body "Thank you for showing interest. Our team will call you shortly. Close dhruvpro.…" at bounding box center [639, 23] width 1279 height 2111
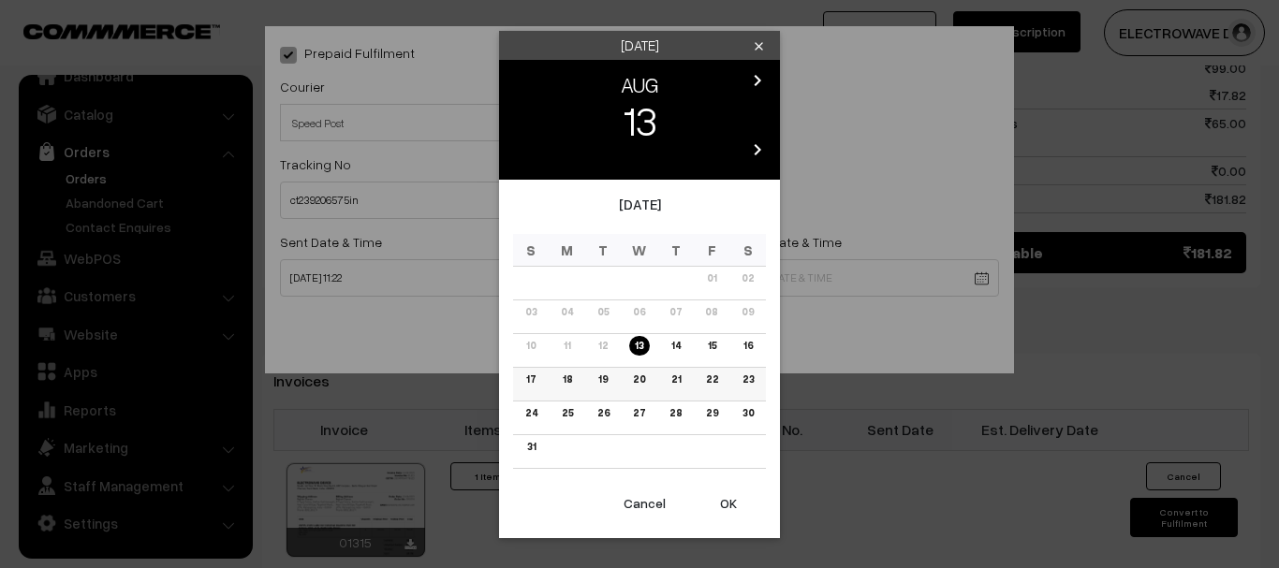
drag, startPoint x: 609, startPoint y: 383, endPoint x: 598, endPoint y: 381, distance: 10.5
click at [606, 383] on link "19" at bounding box center [603, 380] width 21 height 20
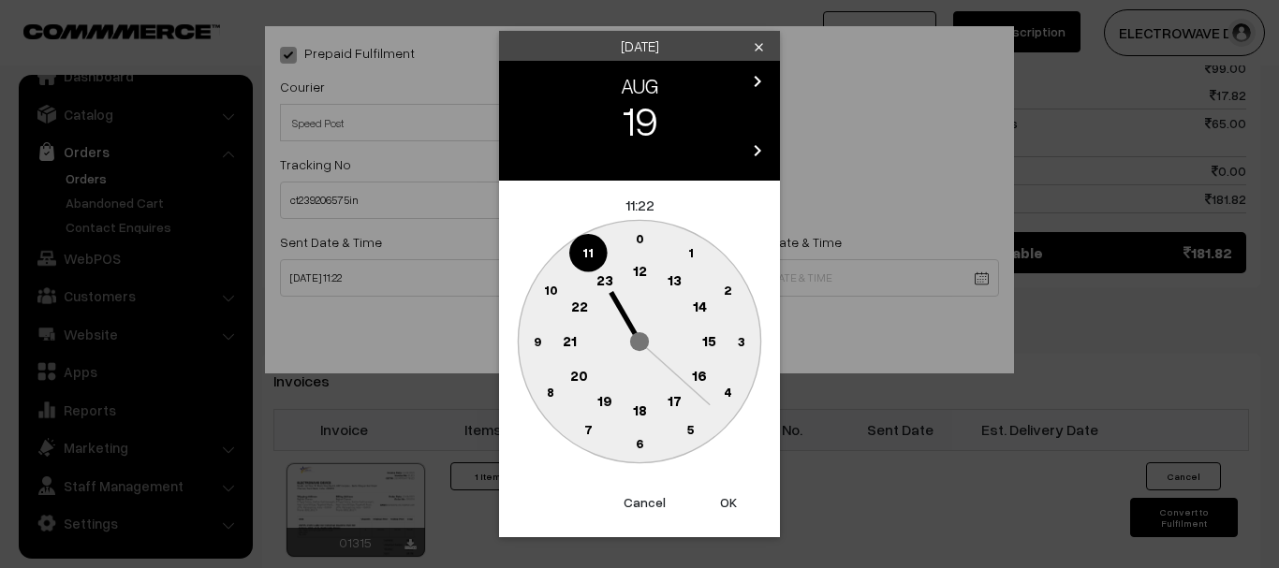
click at [724, 493] on button "OK" at bounding box center [728, 502] width 75 height 41
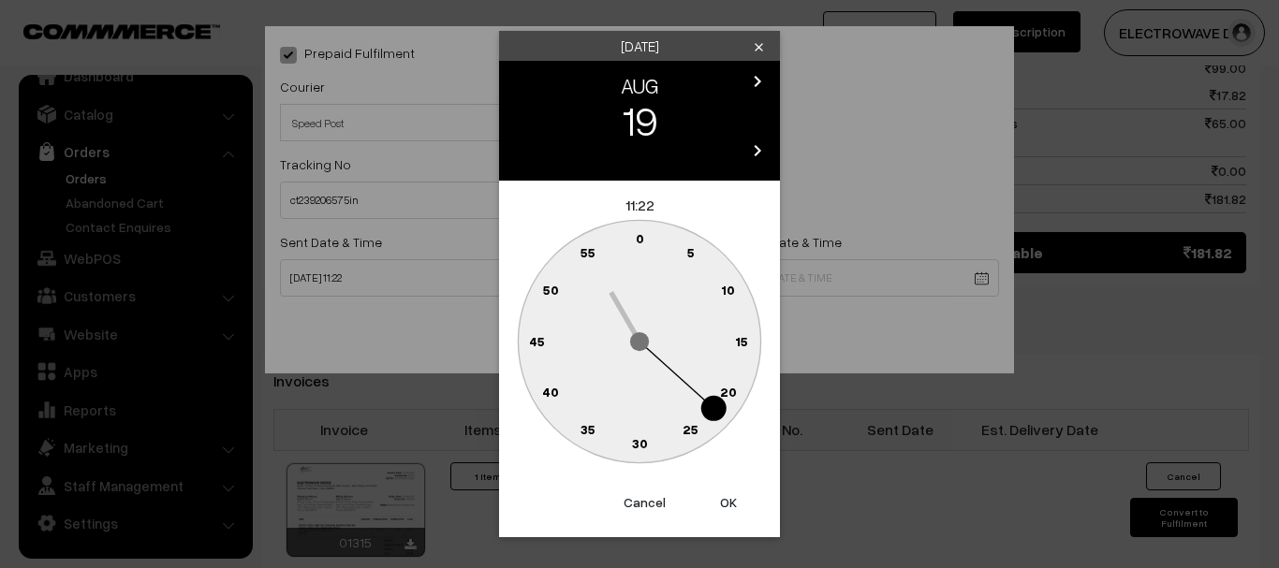
click at [724, 493] on button "OK" at bounding box center [728, 502] width 75 height 41
type input "19-08-2025 11:22"
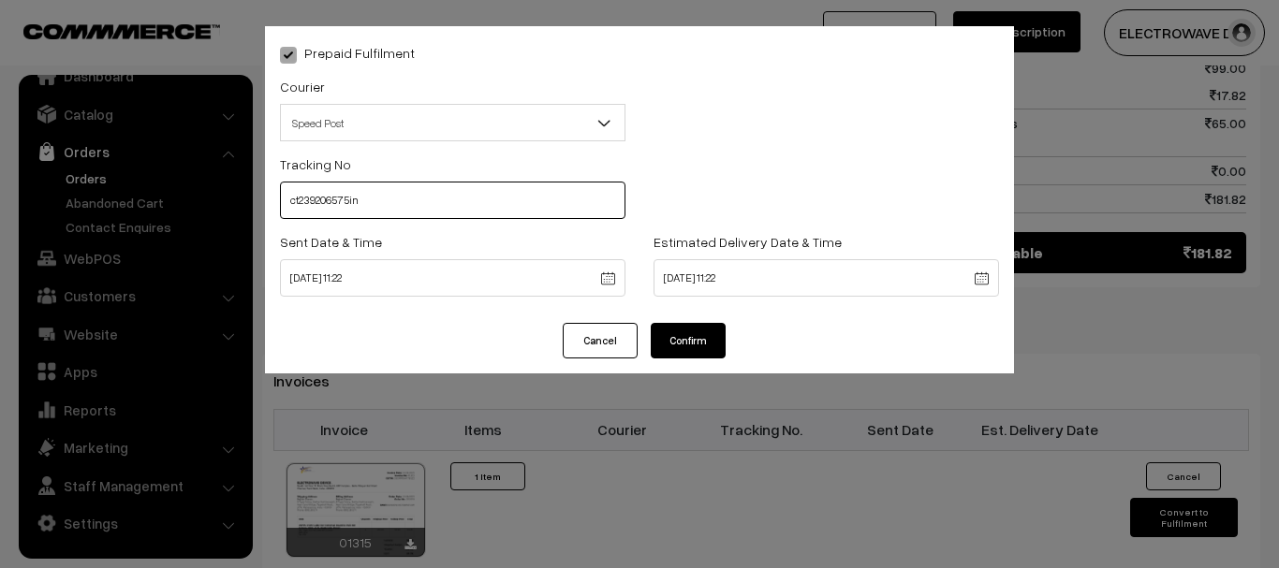
click at [420, 200] on input "ct239206575in" at bounding box center [453, 200] width 346 height 37
type input "CT239206575IN"
click at [702, 346] on button "Confirm" at bounding box center [688, 341] width 75 height 36
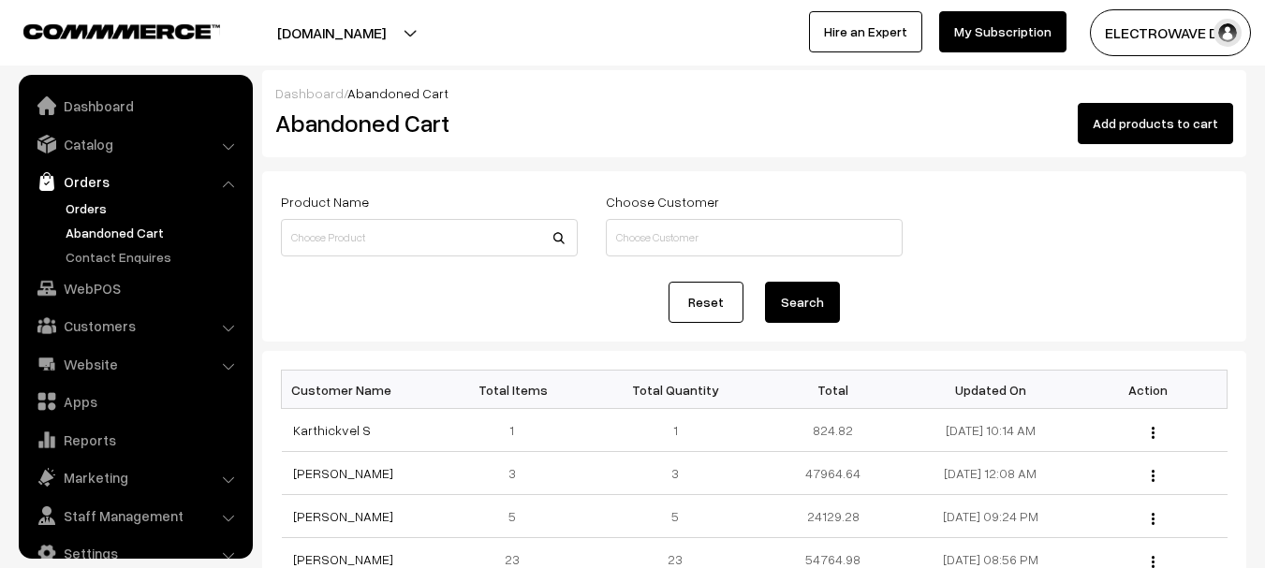
scroll to position [30, 0]
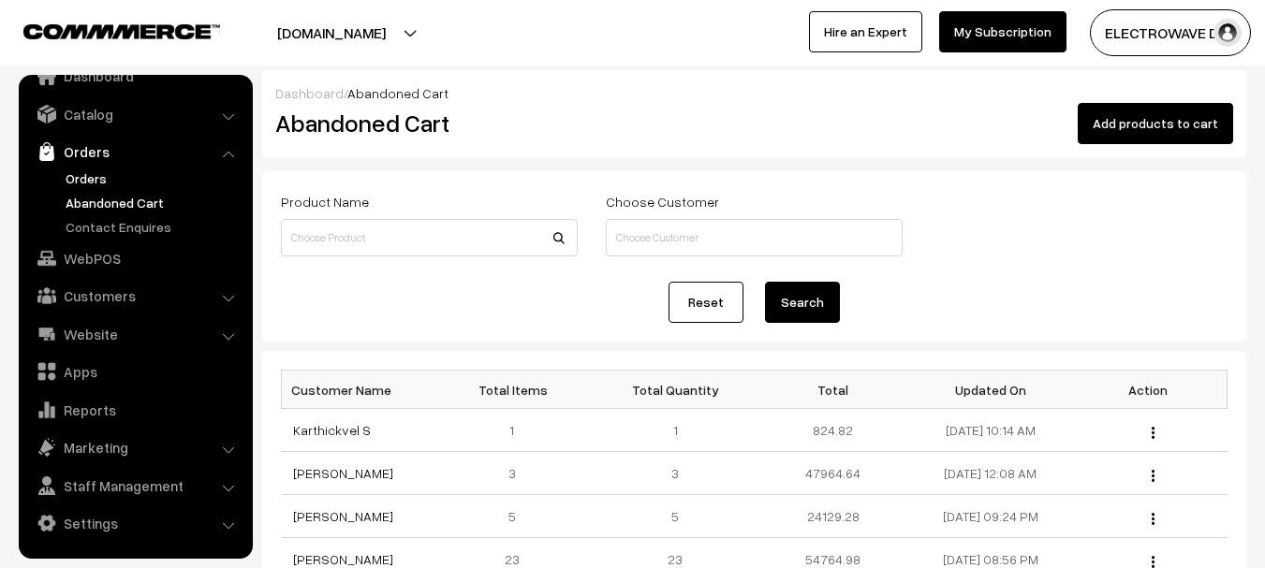
click at [81, 177] on link "Orders" at bounding box center [153, 179] width 185 height 20
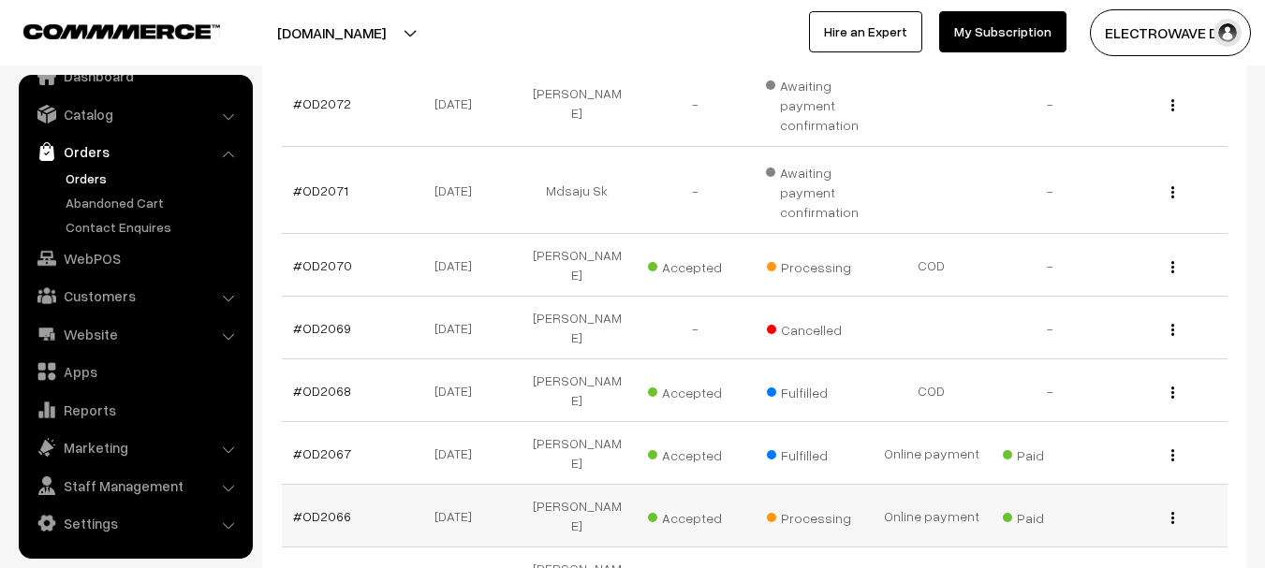
scroll to position [562, 0]
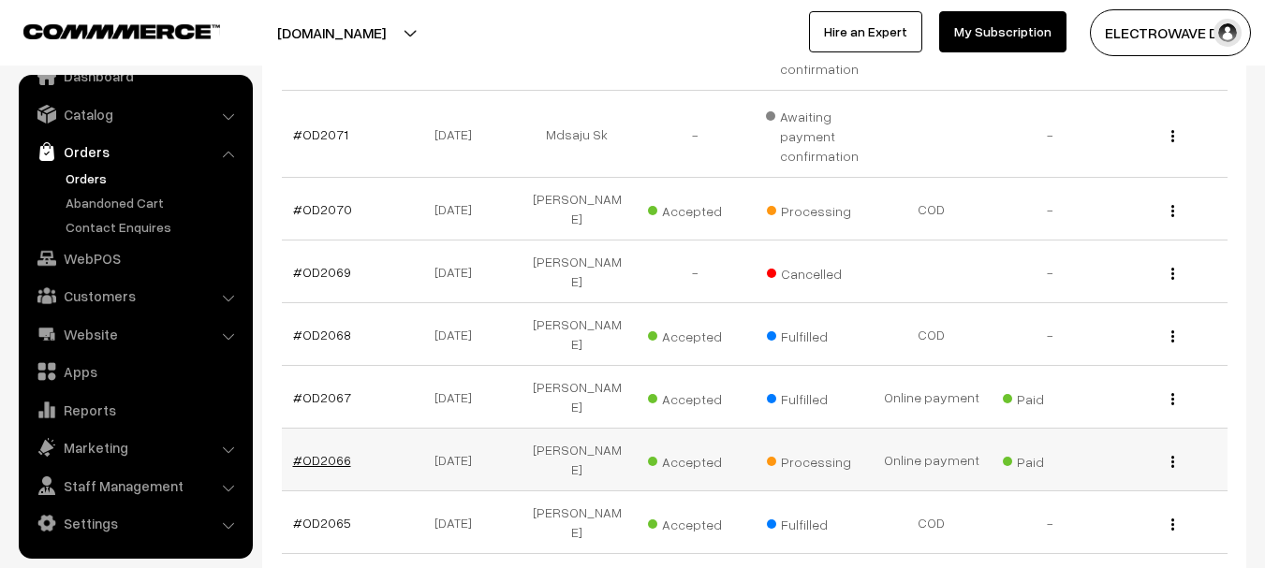
click at [338, 452] on link "#OD2066" at bounding box center [322, 460] width 58 height 16
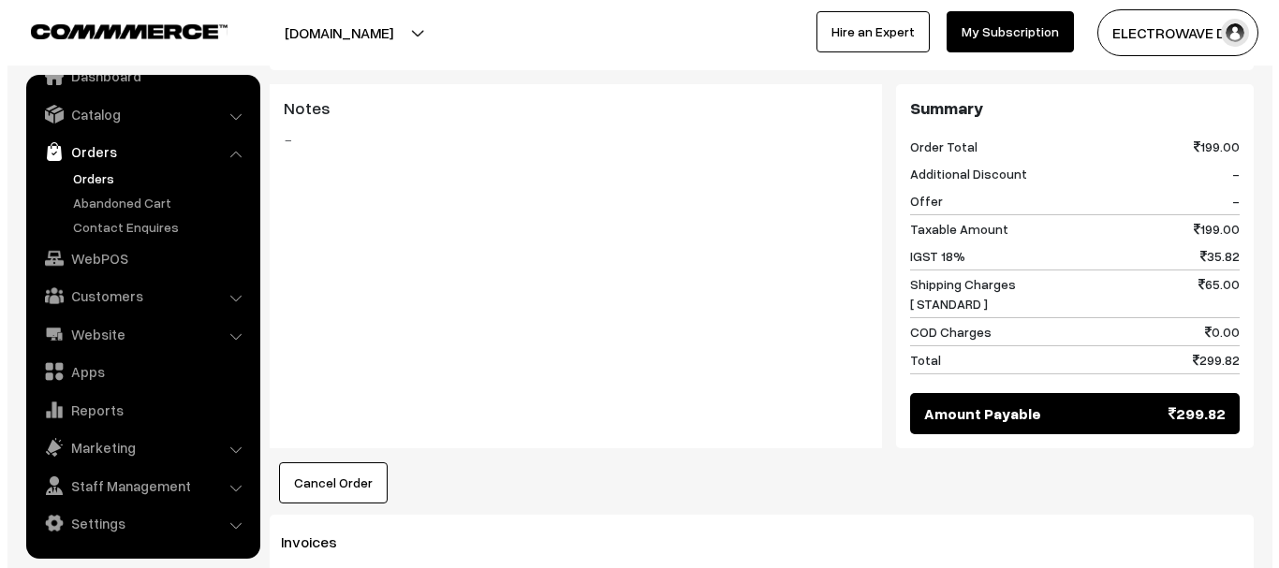
scroll to position [936, 0]
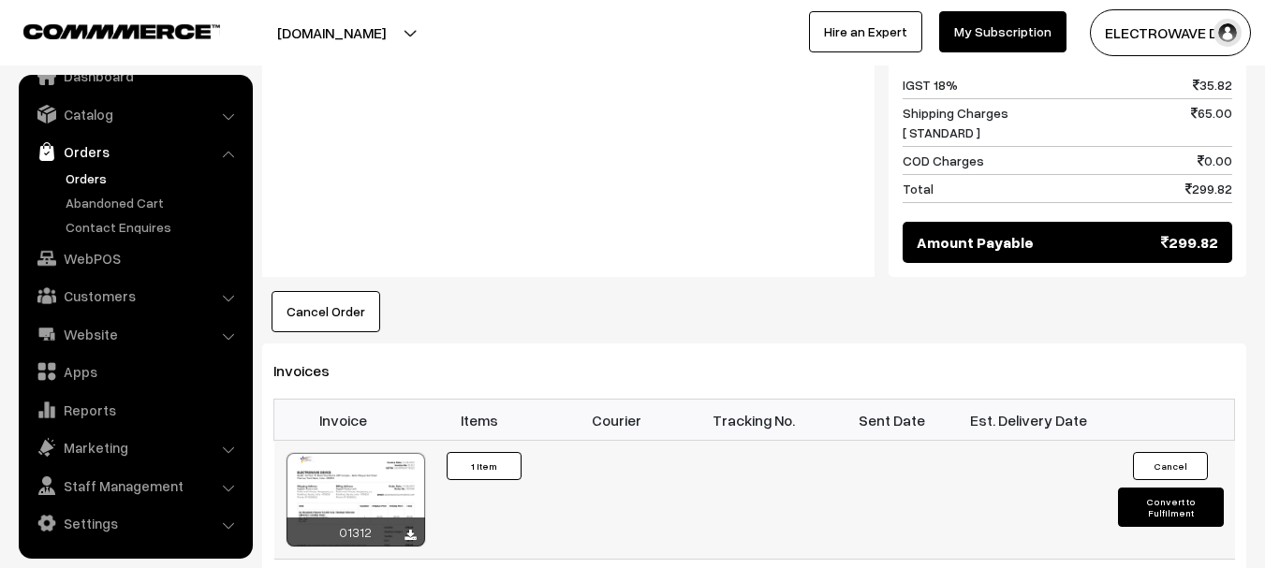
click at [1172, 488] on button "Convert to Fulfilment" at bounding box center [1171, 507] width 106 height 39
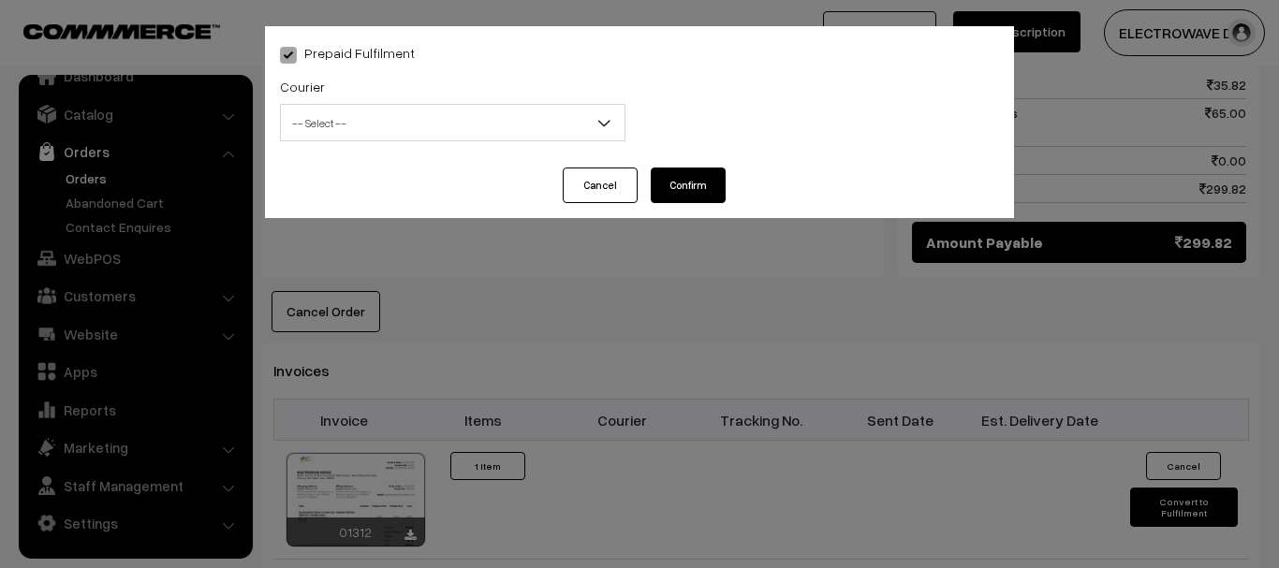
click at [411, 135] on span "-- Select --" at bounding box center [453, 123] width 344 height 33
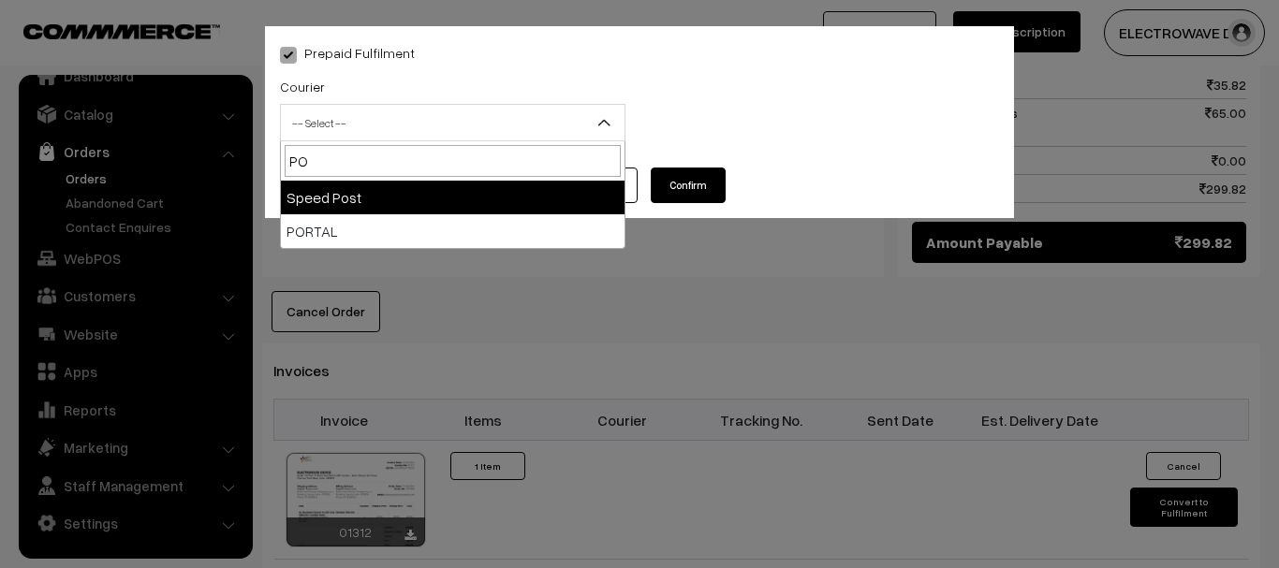
type input "PO"
select select "5"
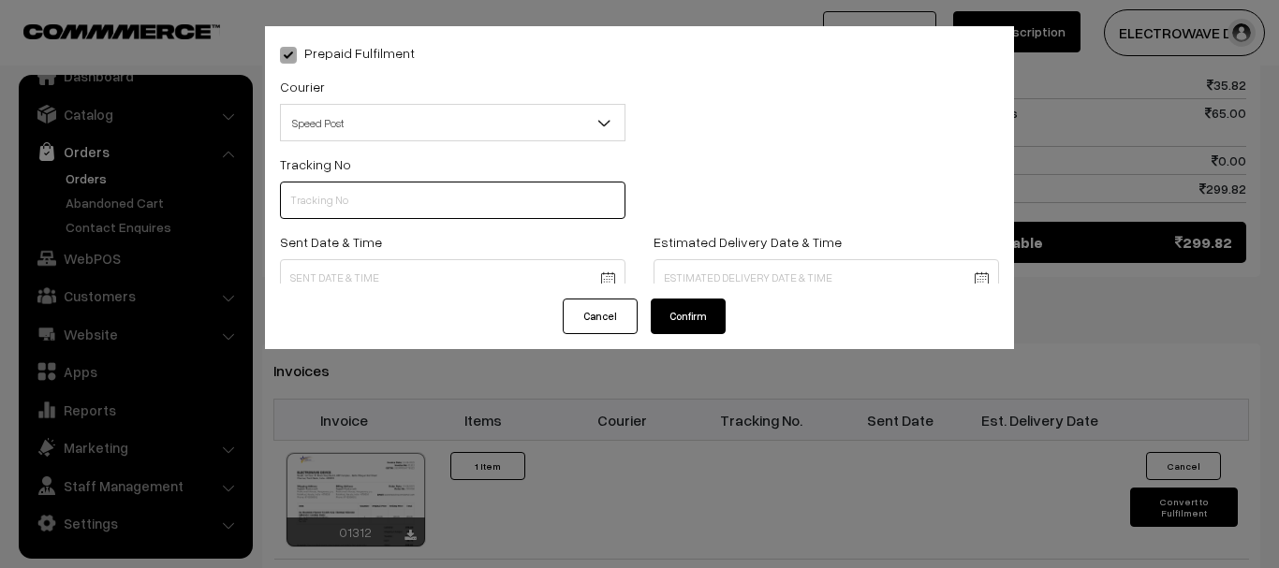
click at [401, 195] on input "text" at bounding box center [453, 200] width 346 height 37
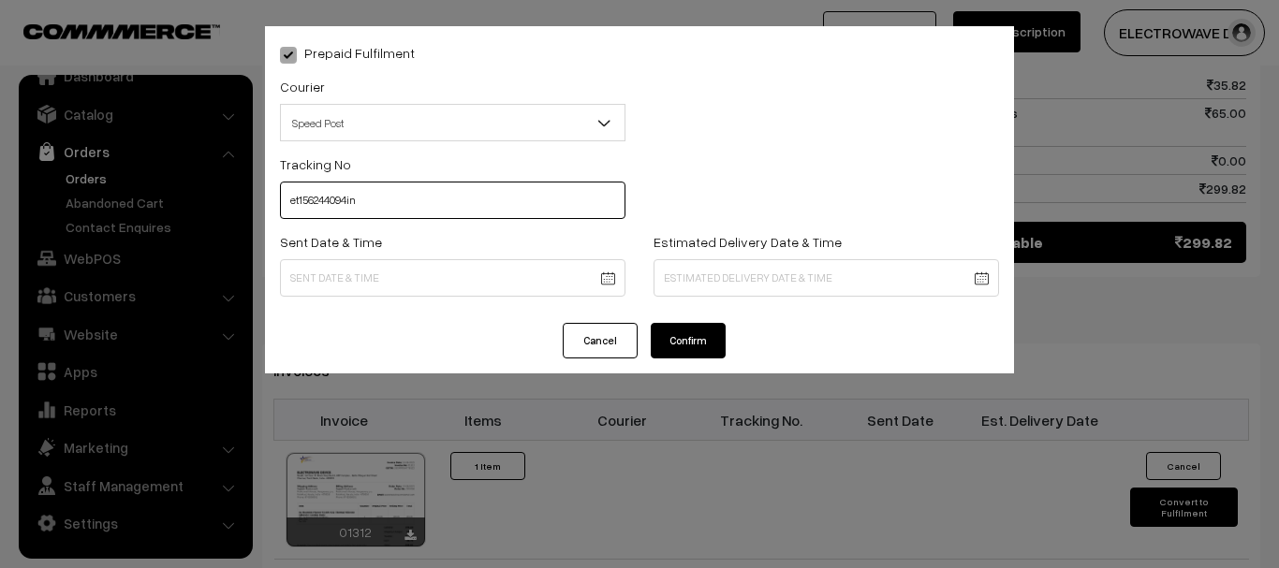
type input "et156244094in"
click at [494, 284] on body "Thank you for showing interest. Our team will call you shortly. Close [DOMAIN_N…" at bounding box center [639, 67] width 1279 height 2006
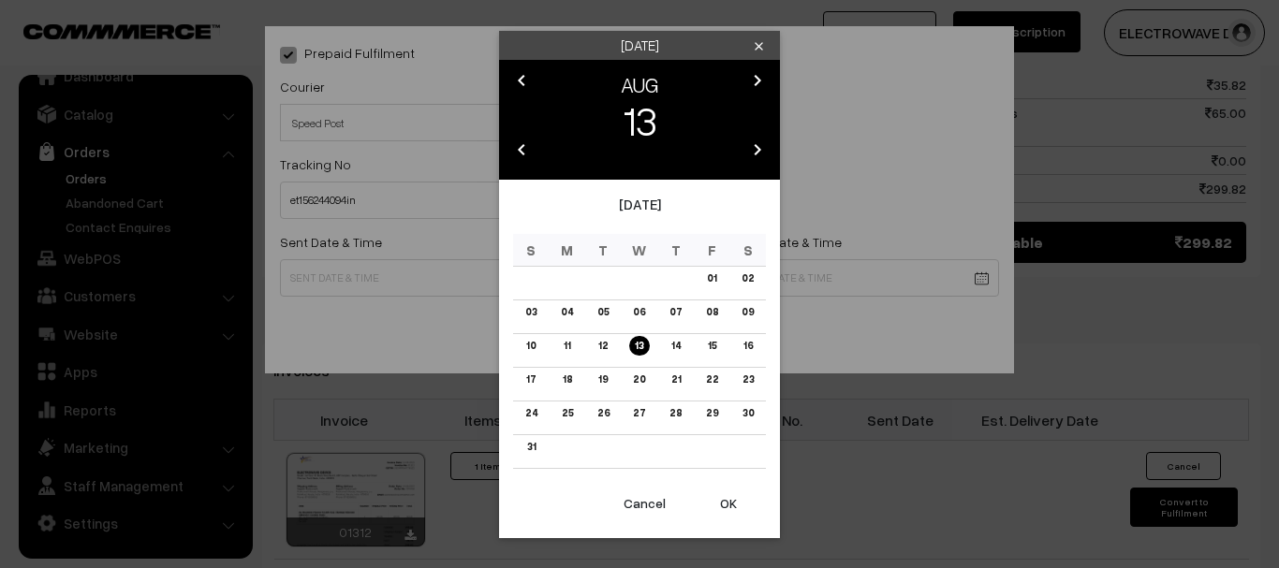
click at [699, 488] on button "OK" at bounding box center [728, 503] width 75 height 41
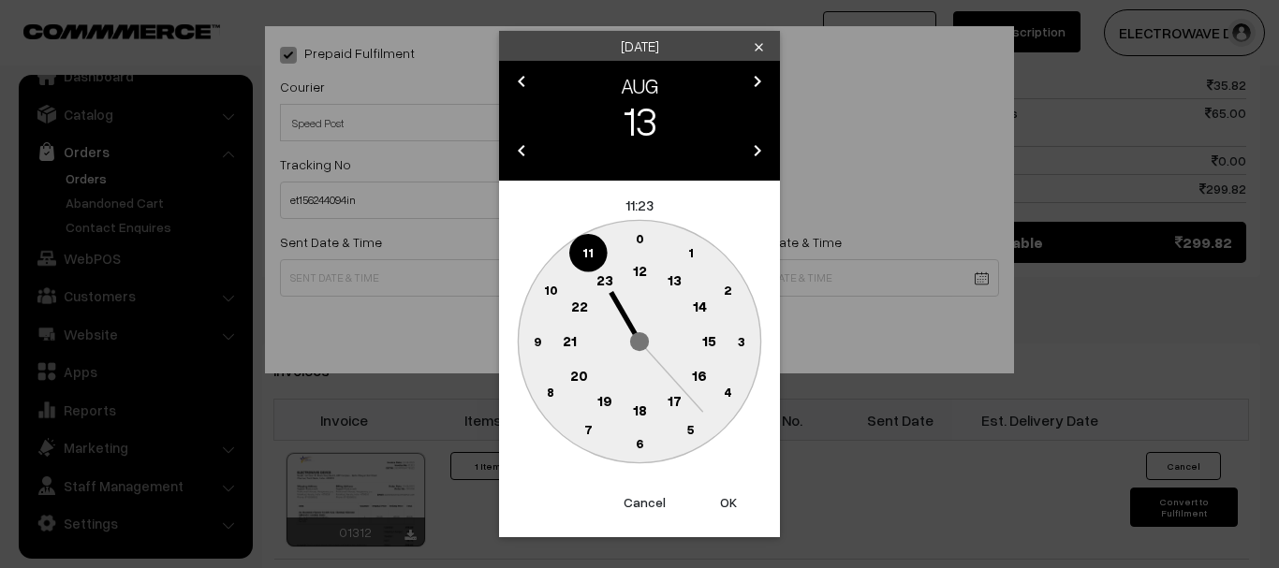
click at [705, 495] on button "OK" at bounding box center [728, 502] width 75 height 41
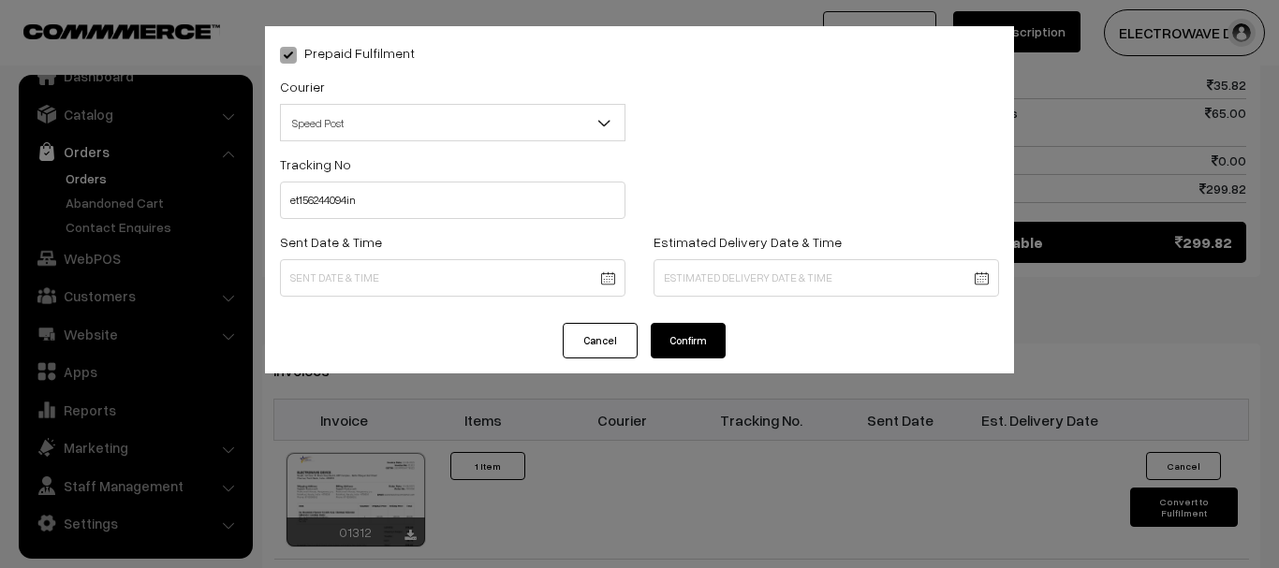
type input "[DATE] 11:23"
click at [725, 285] on body "Thank you for showing interest. Our team will call you shortly. Close [DOMAIN_N…" at bounding box center [639, 67] width 1279 height 2006
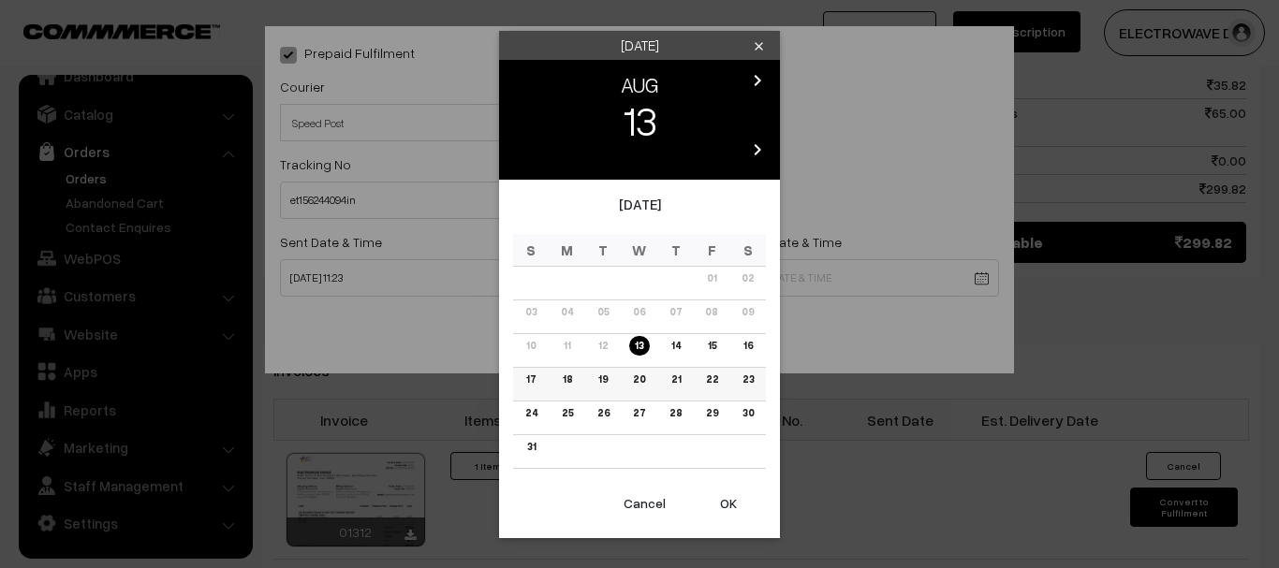
drag, startPoint x: 562, startPoint y: 382, endPoint x: 591, endPoint y: 399, distance: 33.6
click at [564, 382] on link "18" at bounding box center [567, 380] width 21 height 20
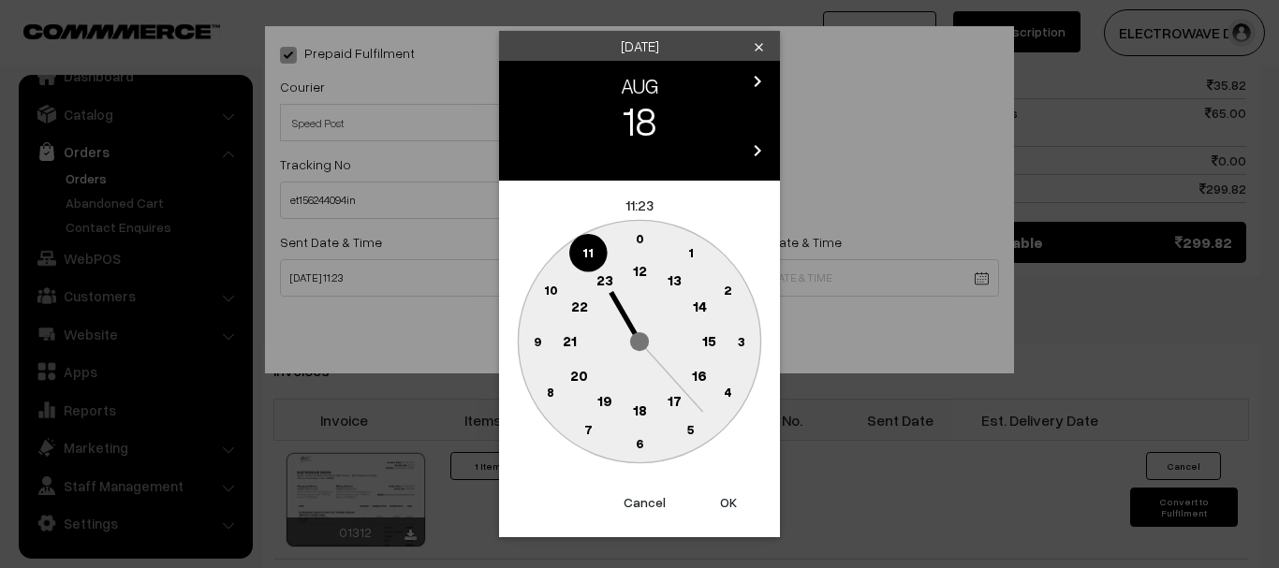
click at [720, 493] on button "OK" at bounding box center [728, 502] width 75 height 41
type input "[DATE] 11:23"
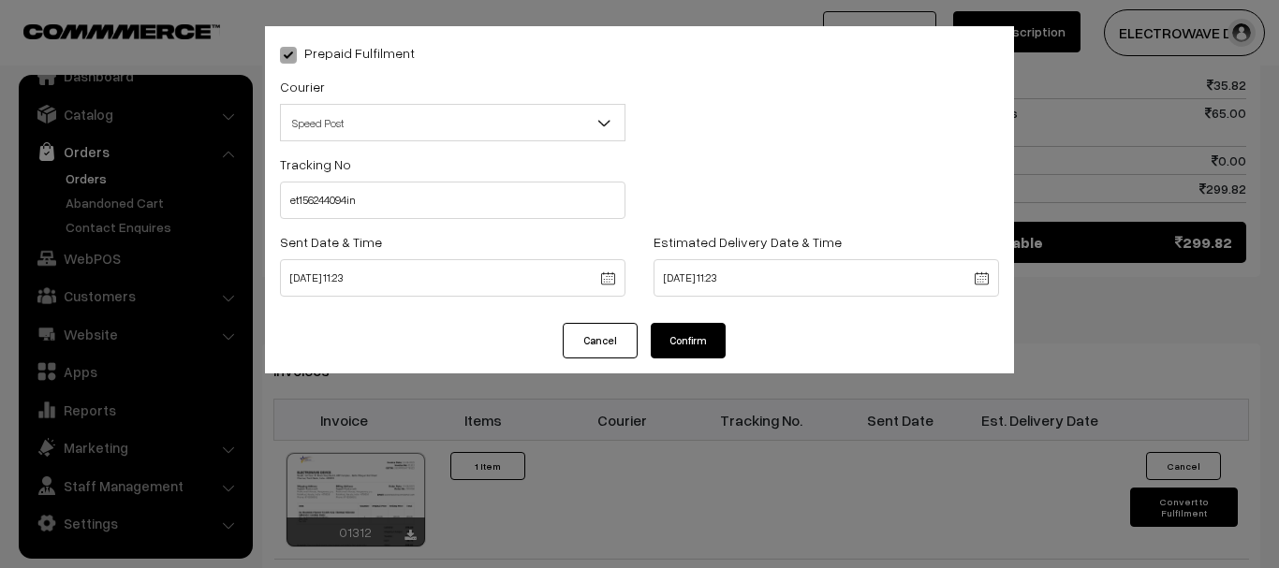
click at [521, 225] on div "Tracking No et156244094in" at bounding box center [453, 192] width 374 height 78
click at [524, 214] on input "et156244094in" at bounding box center [453, 200] width 346 height 37
type input "ET156244094IN"
click at [689, 353] on button "Confirm" at bounding box center [688, 341] width 75 height 36
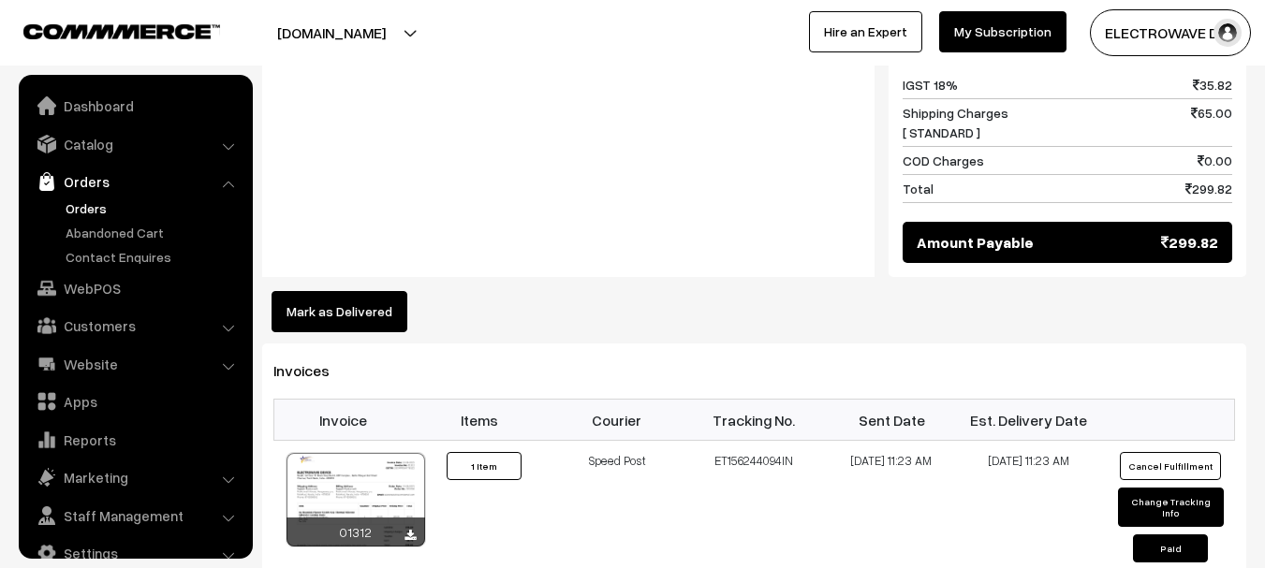
scroll to position [30, 0]
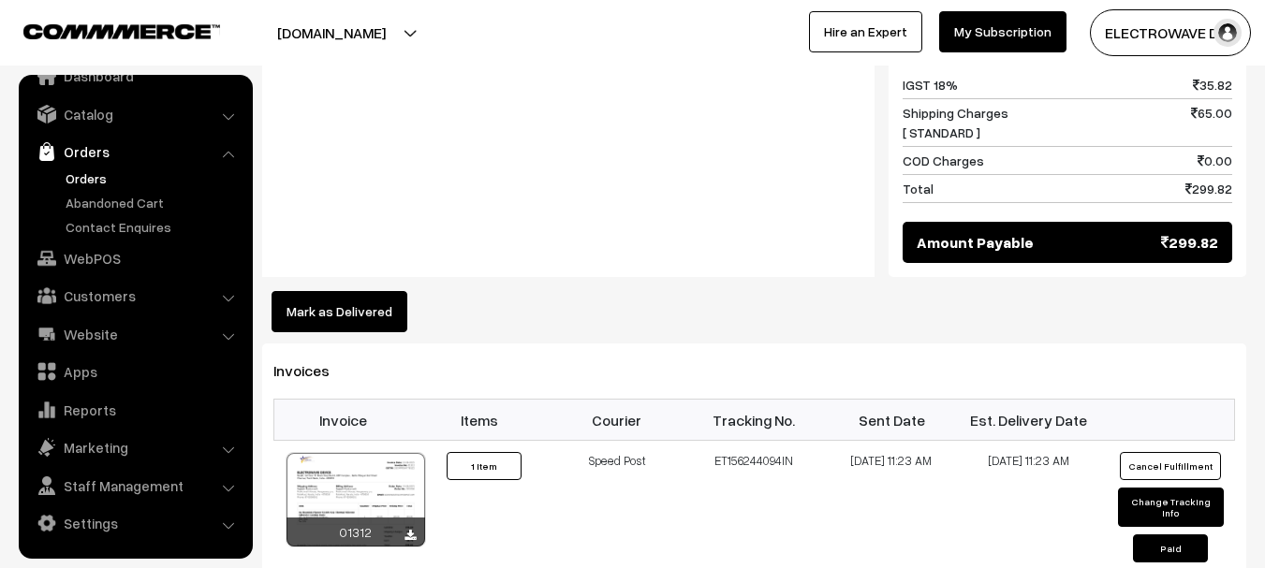
click at [83, 183] on link "Orders" at bounding box center [153, 179] width 185 height 20
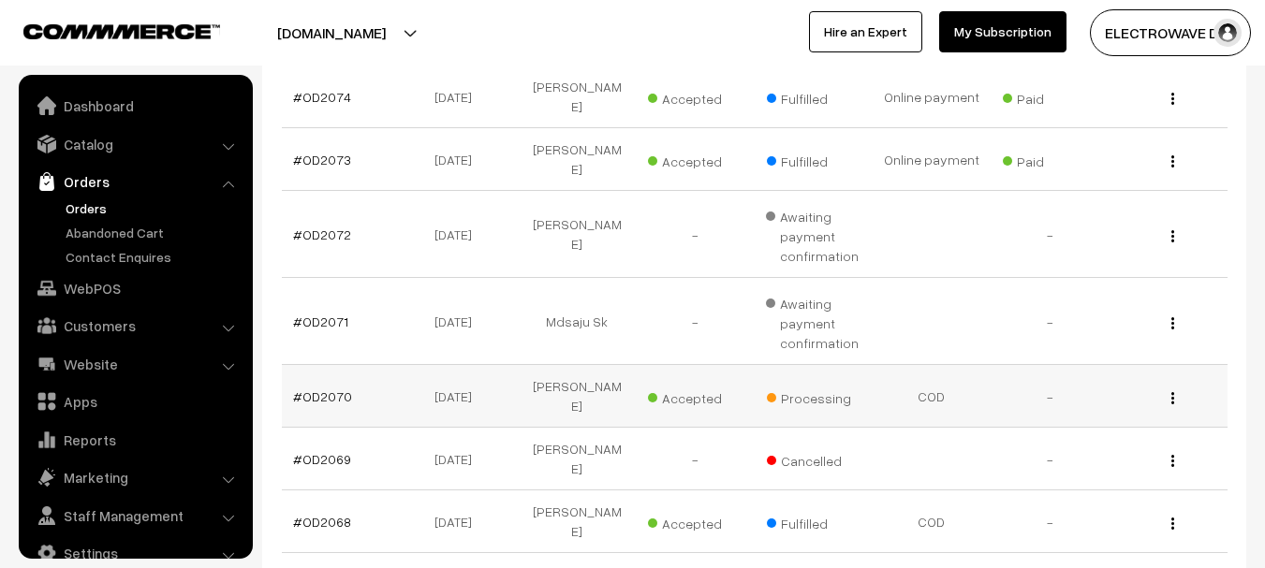
scroll to position [30, 0]
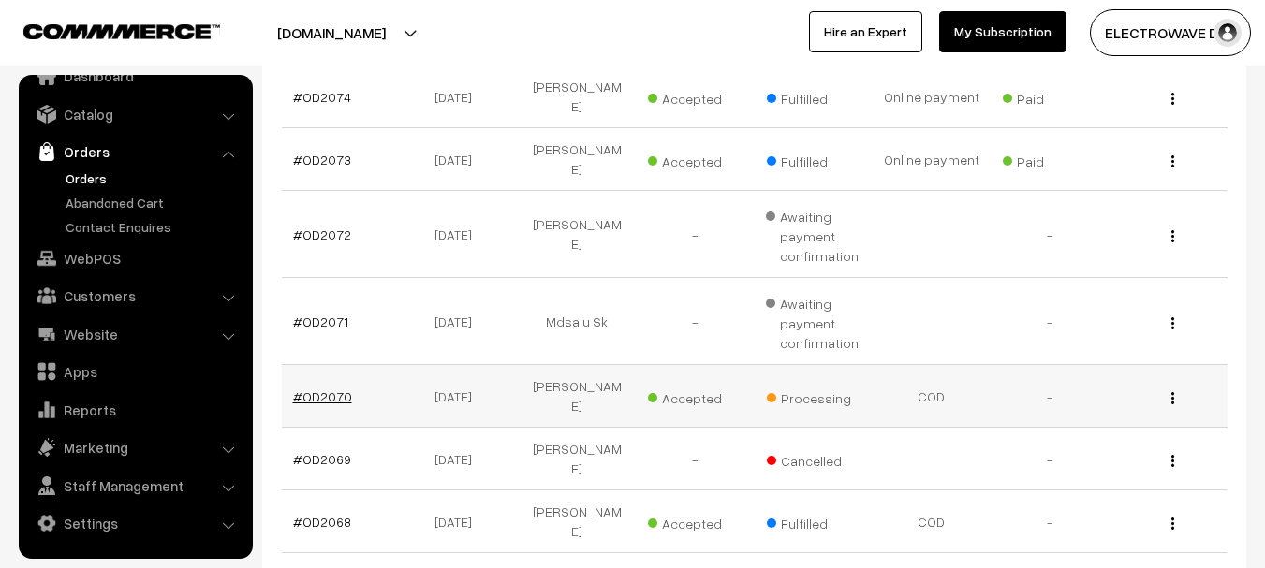
click at [327, 389] on link "#OD2070" at bounding box center [322, 397] width 59 height 16
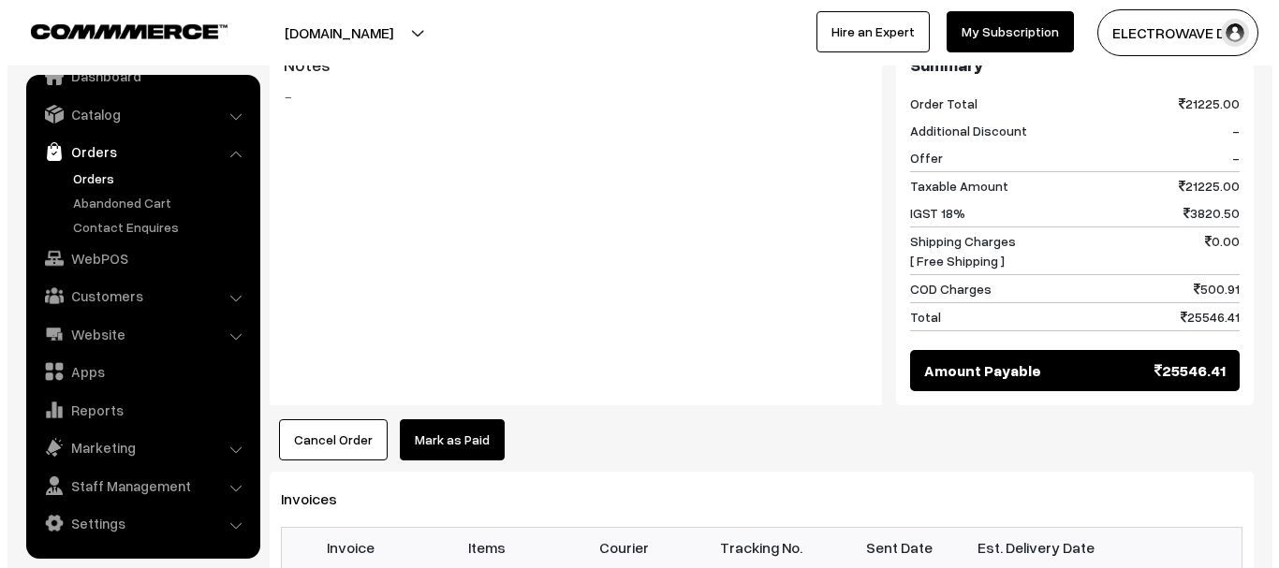
scroll to position [936, 0]
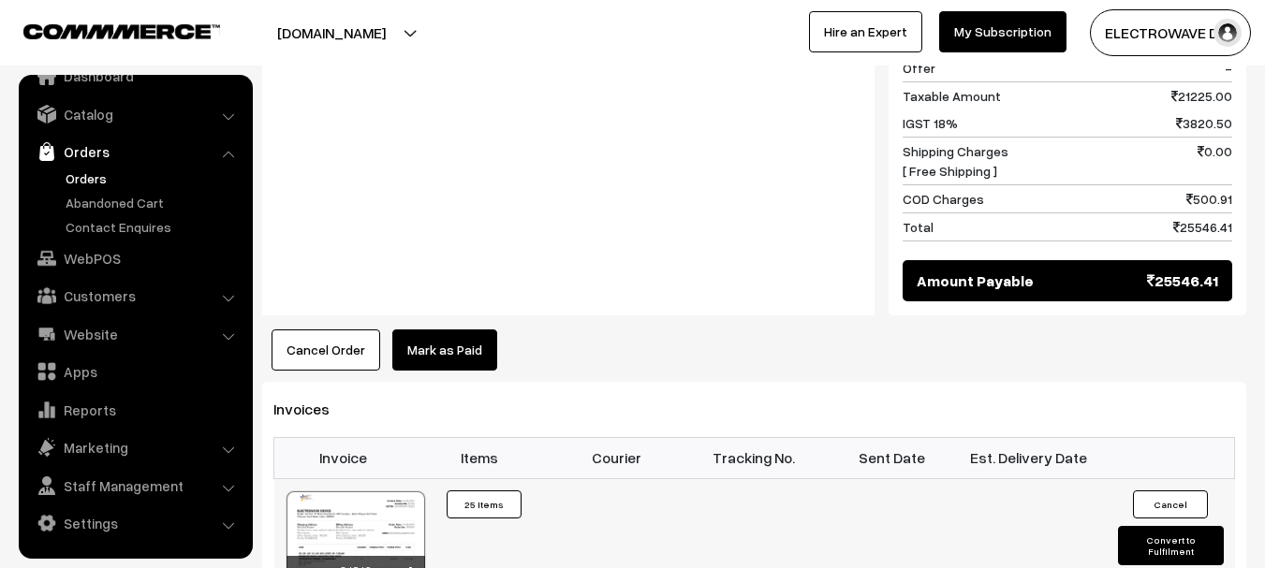
click at [1158, 526] on button "Convert to Fulfilment" at bounding box center [1171, 545] width 106 height 39
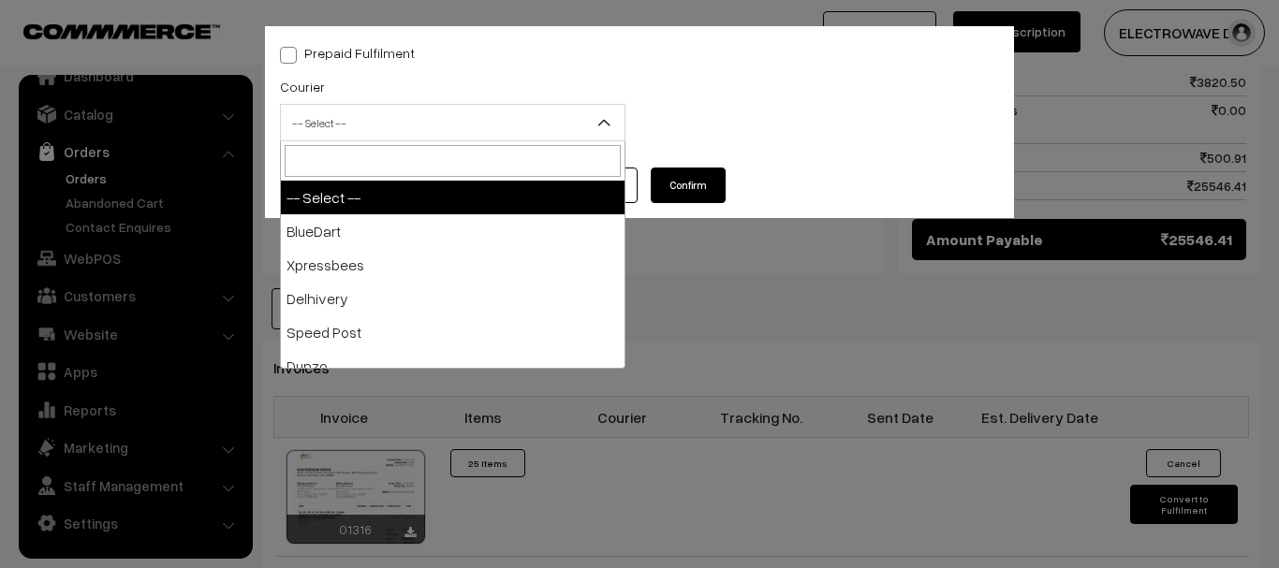
click at [316, 120] on span "-- Select --" at bounding box center [453, 123] width 344 height 33
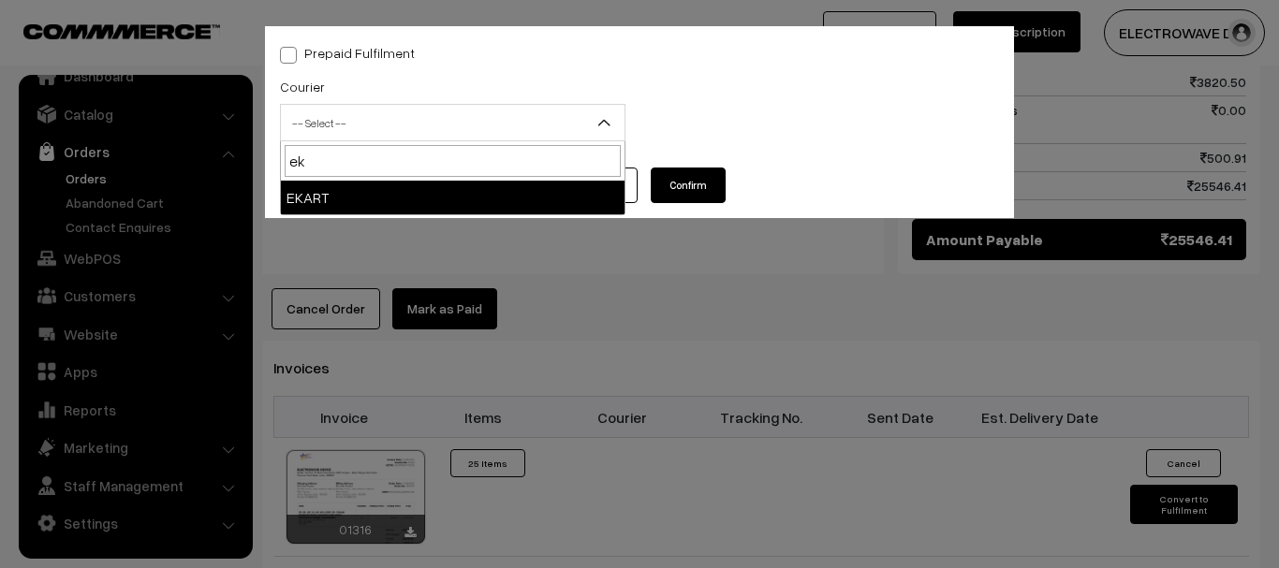
type input "ek"
select select "9"
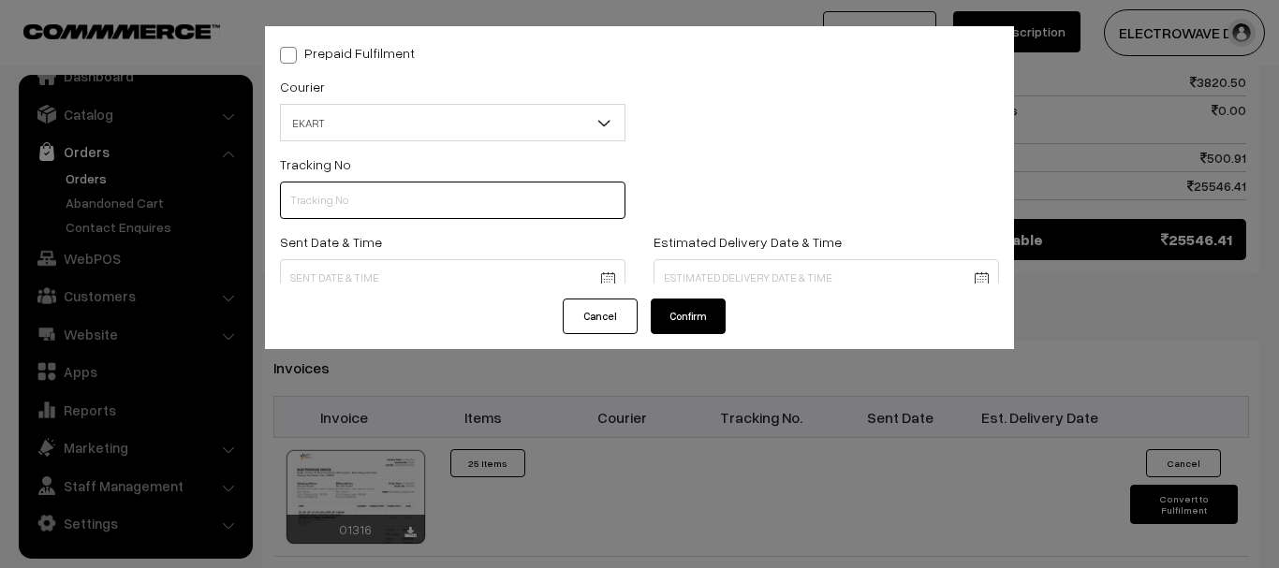
click at [317, 202] on input "text" at bounding box center [453, 200] width 346 height 37
paste input "SBBC1001884433"
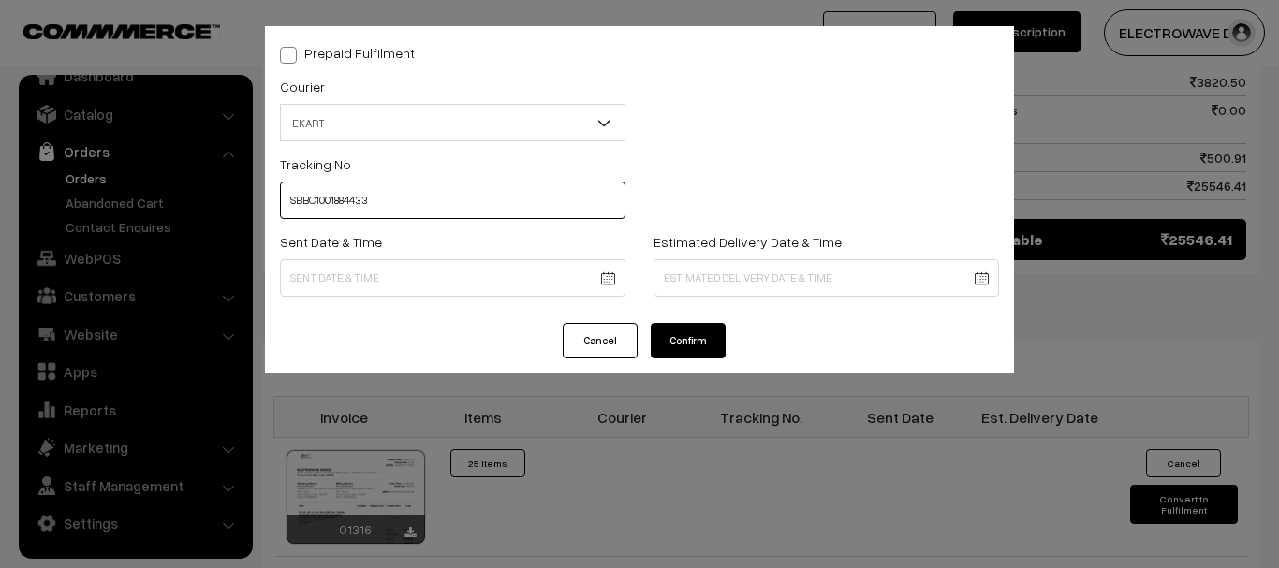
type input "SBBC1001884433"
click at [624, 295] on body "Thank you for showing interest. Our team will call you shortly. Close [DOMAIN_N…" at bounding box center [639, 65] width 1279 height 2003
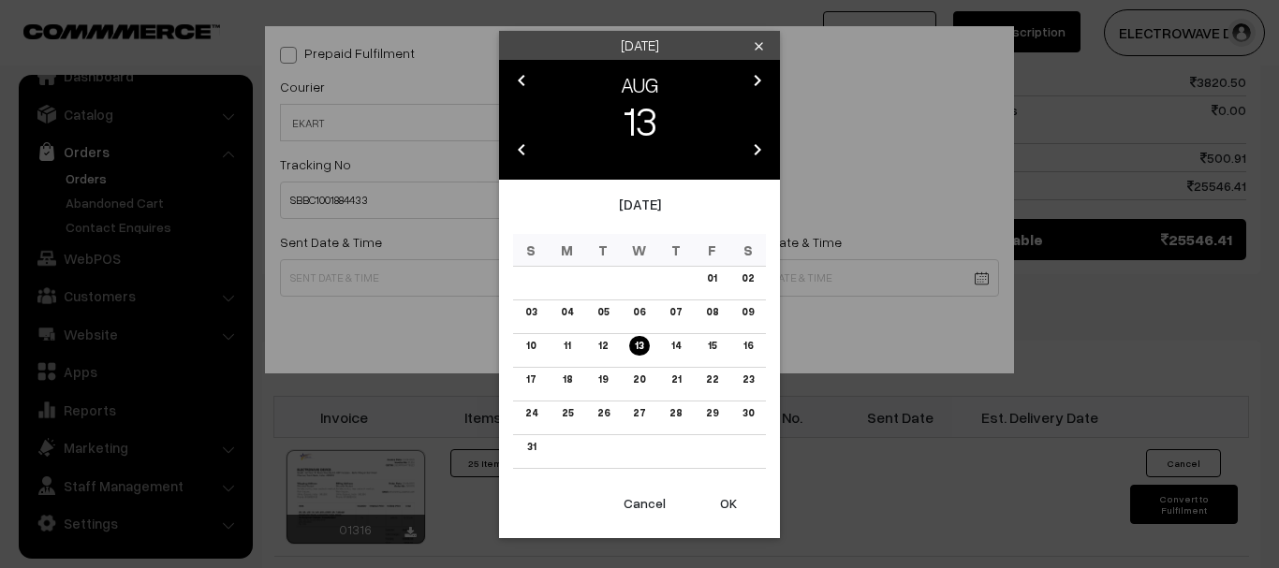
click at [742, 510] on button "OK" at bounding box center [728, 503] width 75 height 41
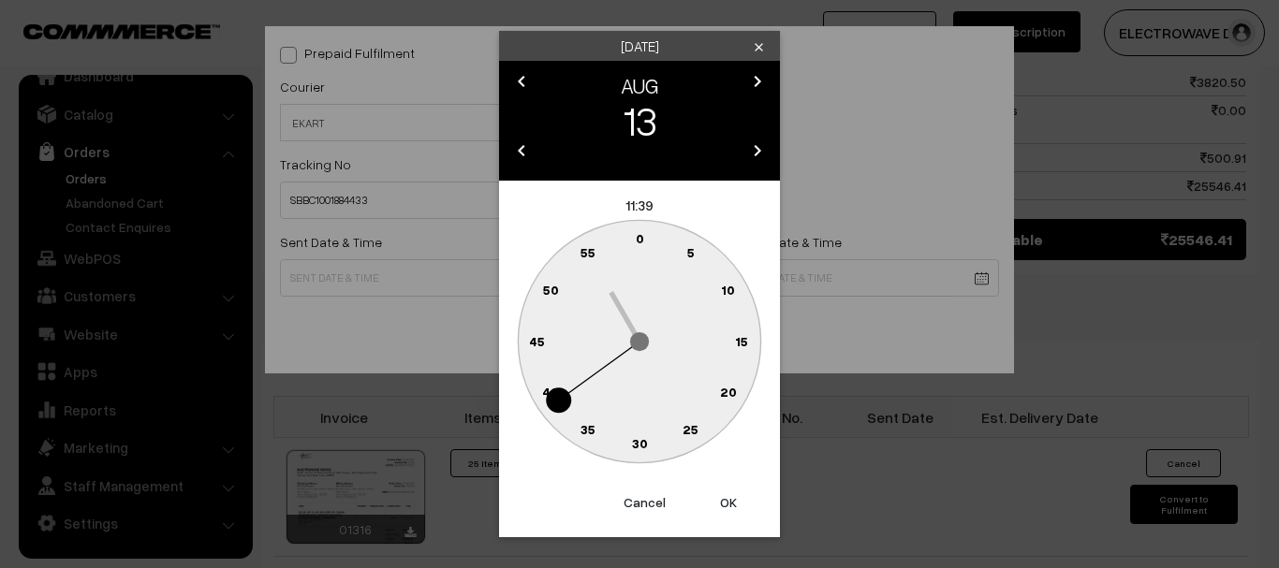
click at [742, 510] on button "OK" at bounding box center [728, 502] width 75 height 41
type input "13-08-2025 11:39"
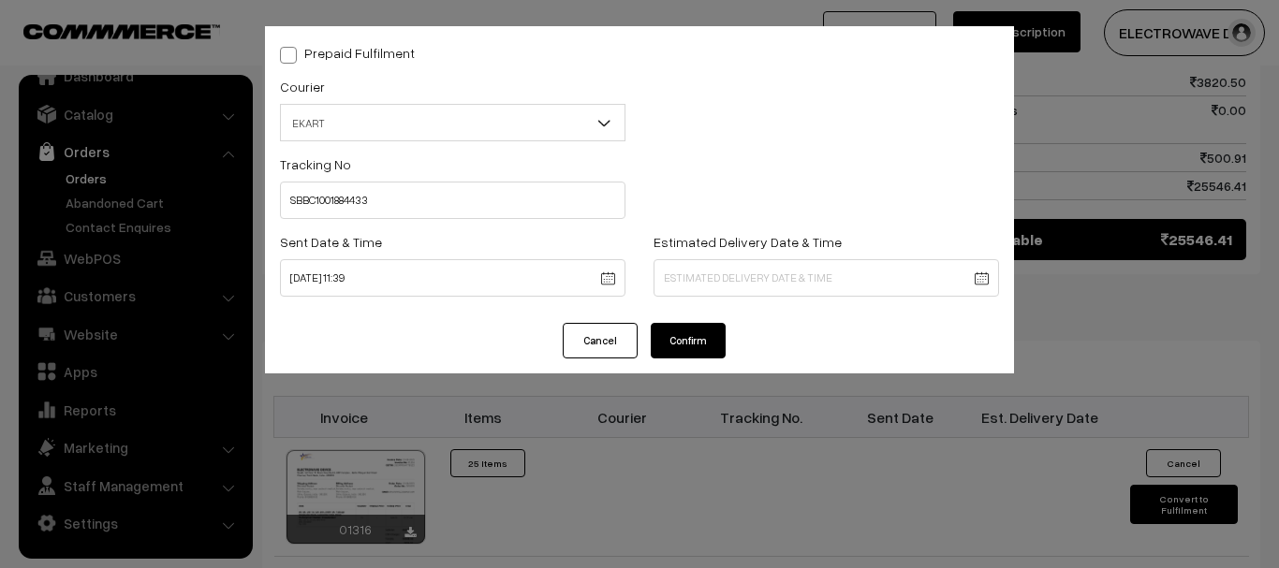
click at [726, 284] on body "Thank you for showing interest. Our team will call you shortly. Close [DOMAIN_N…" at bounding box center [639, 65] width 1279 height 2003
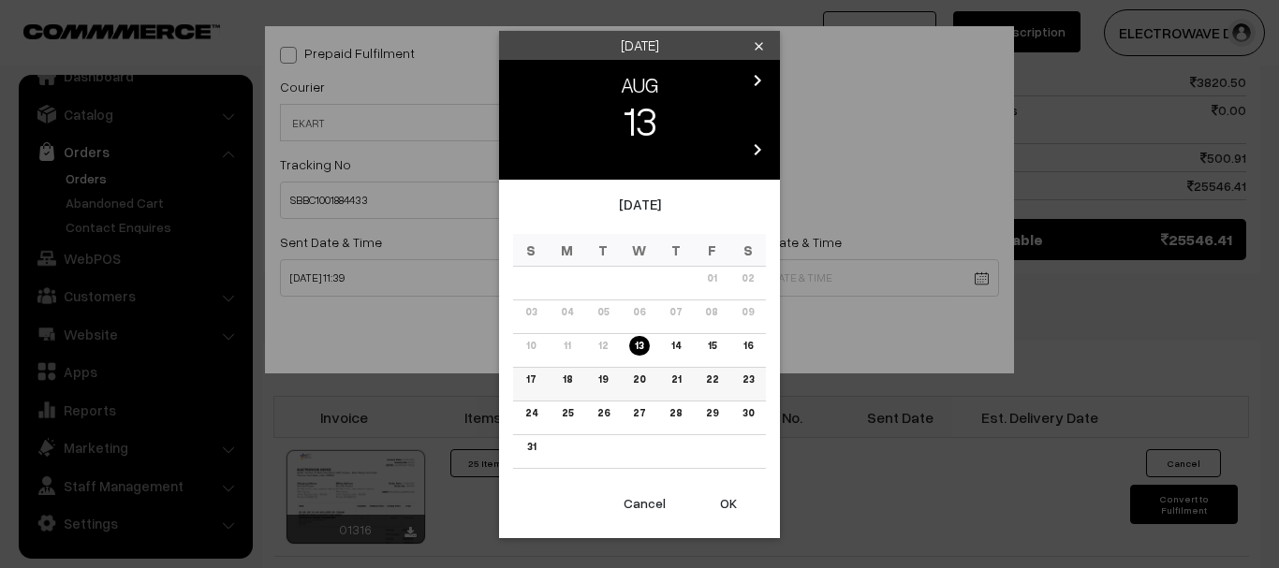
click at [562, 374] on link "18" at bounding box center [567, 380] width 21 height 20
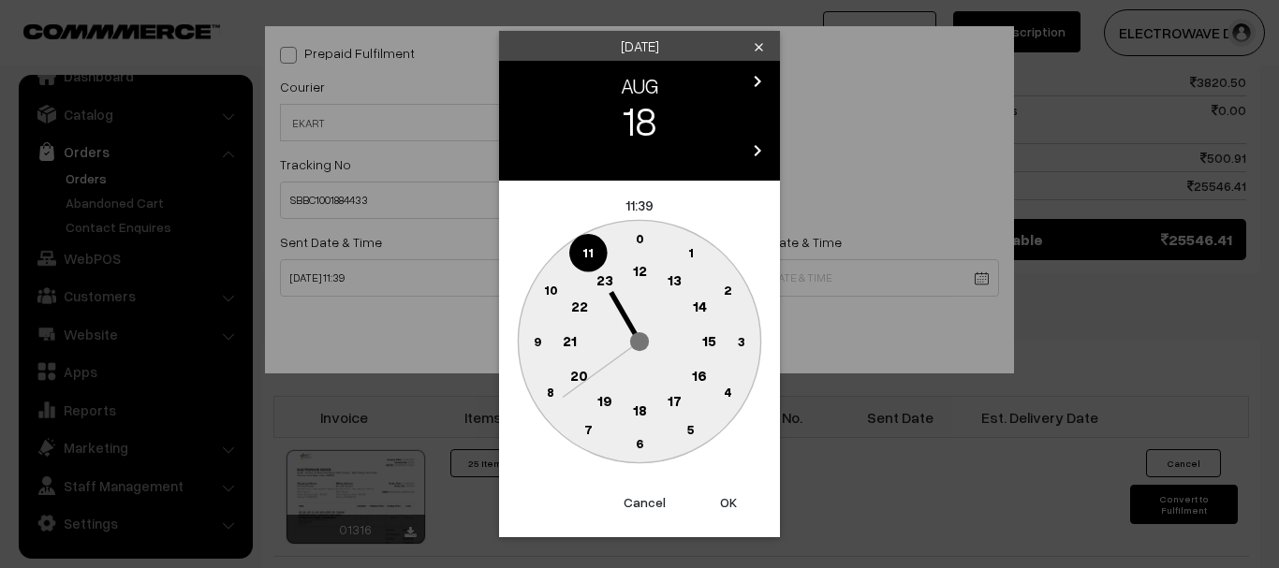
click at [734, 511] on button "OK" at bounding box center [728, 502] width 75 height 41
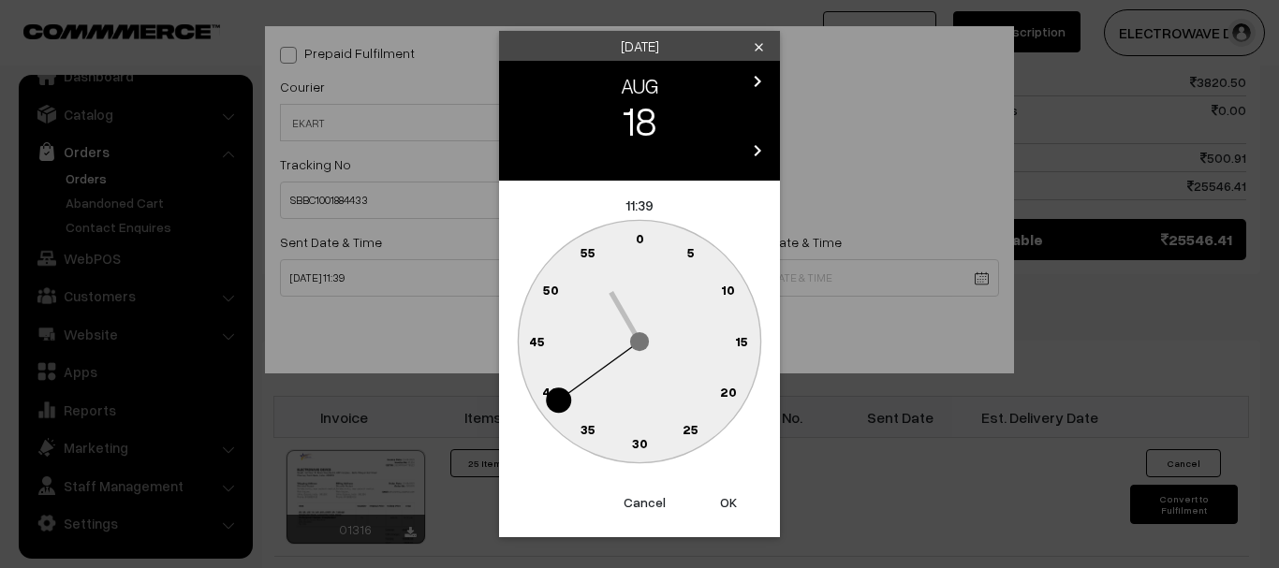
click at [733, 510] on button "OK" at bounding box center [728, 502] width 75 height 41
type input "18-08-2025 11:39"
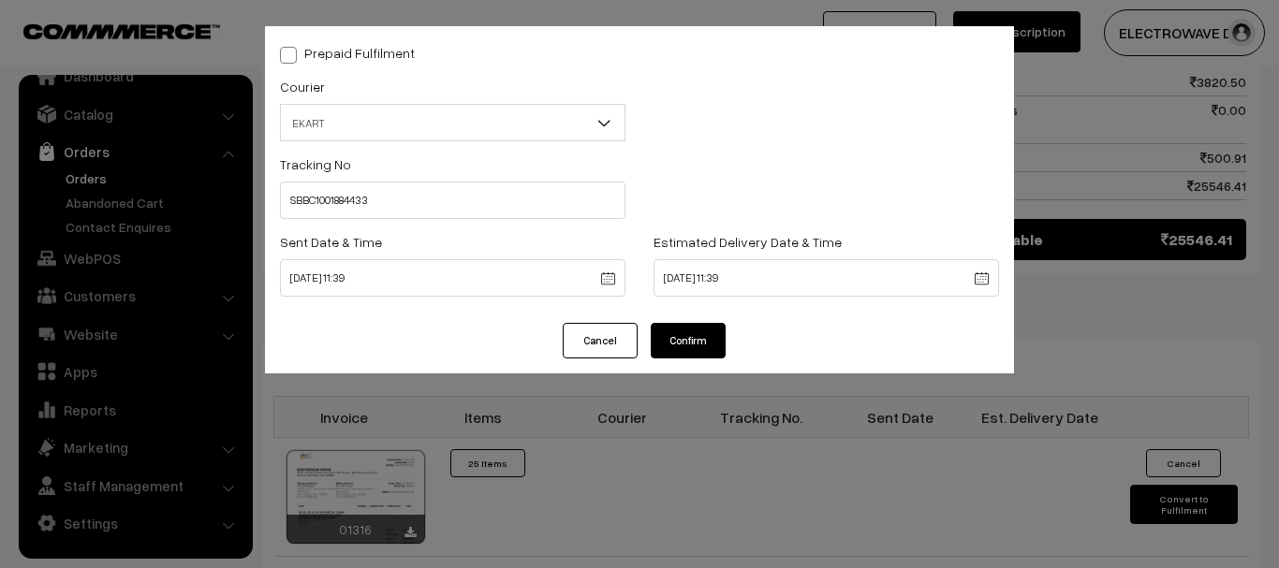
click at [670, 339] on button "Confirm" at bounding box center [688, 341] width 75 height 36
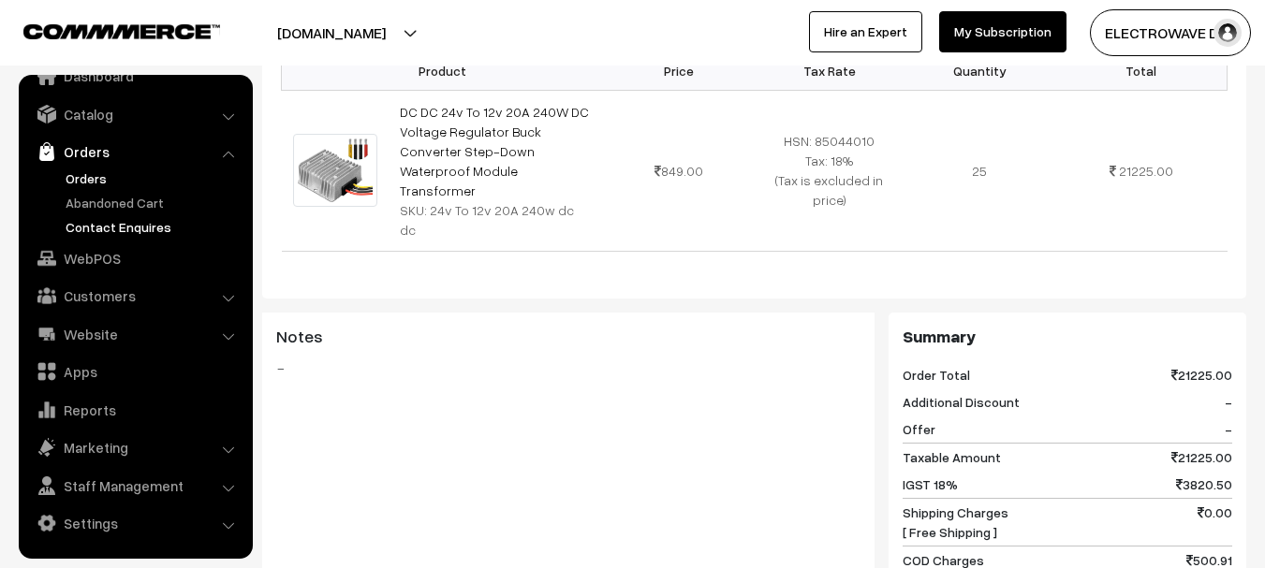
scroll to position [562, 0]
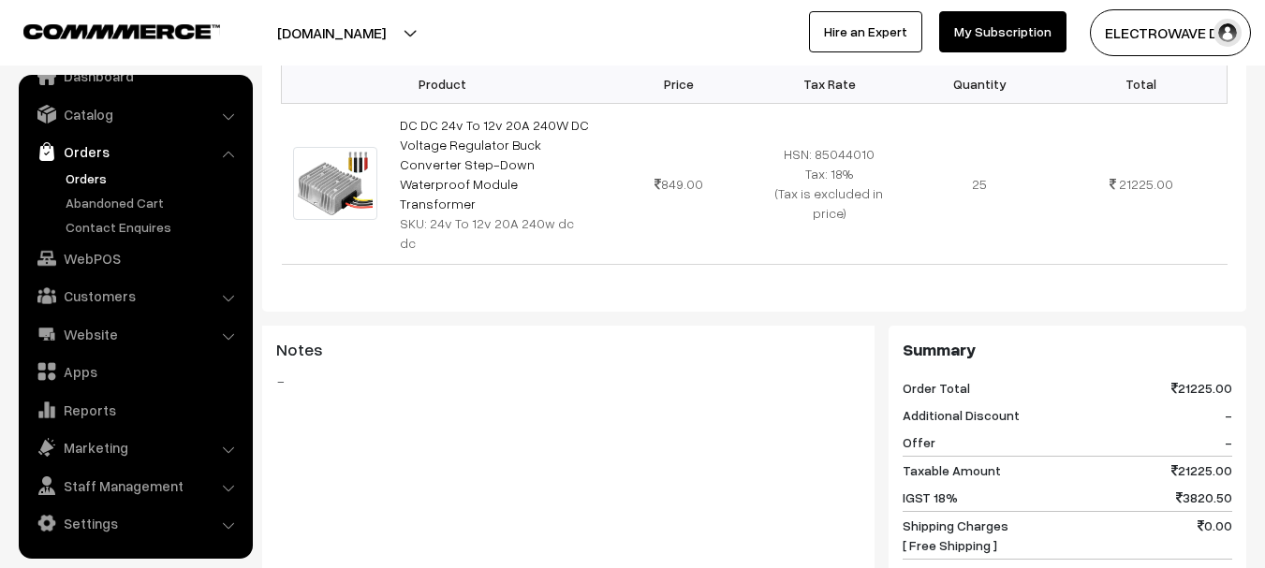
click at [86, 174] on link "Orders" at bounding box center [153, 179] width 185 height 20
